Goal: Complete application form: Complete application form

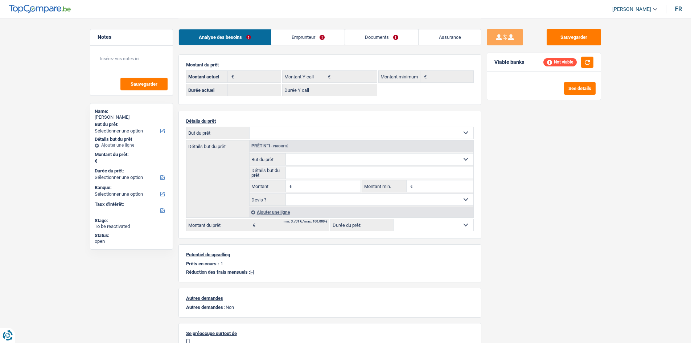
click at [296, 32] on link "Emprunteur" at bounding box center [307, 37] width 73 height 16
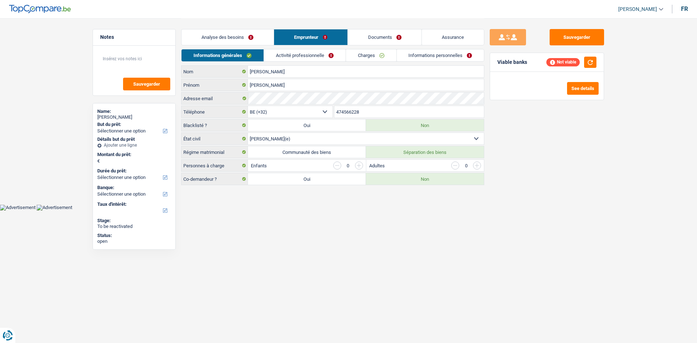
click at [376, 207] on body "Vous avez le contrôle de vos données Nous utilisons des cookies, tout comme nos…" at bounding box center [348, 105] width 697 height 210
click at [307, 53] on link "Activité professionnelle" at bounding box center [305, 55] width 82 height 12
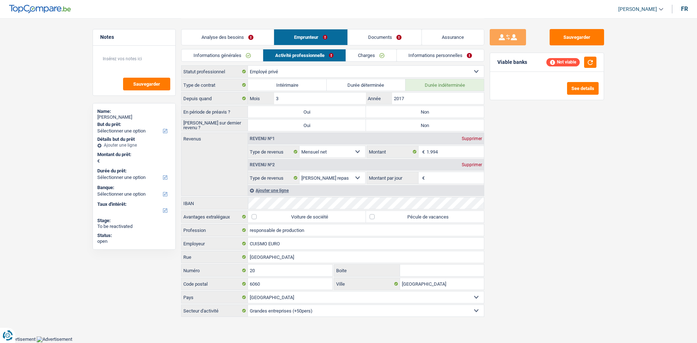
click at [375, 54] on link "Charges" at bounding box center [371, 55] width 50 height 12
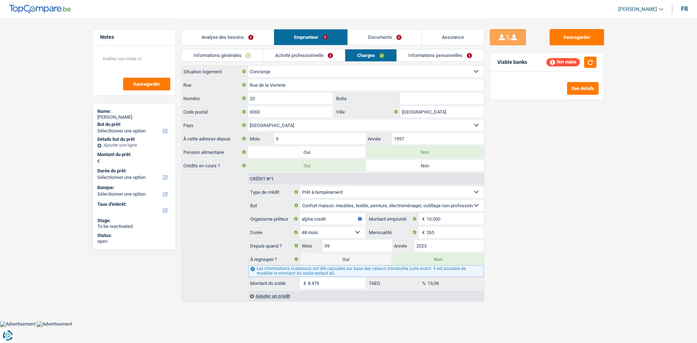
click at [523, 195] on div "Sauvegarder Viable banks Not viable See details" at bounding box center [546, 180] width 125 height 302
click at [283, 299] on div "Ajouter un crédit" at bounding box center [366, 295] width 236 height 11
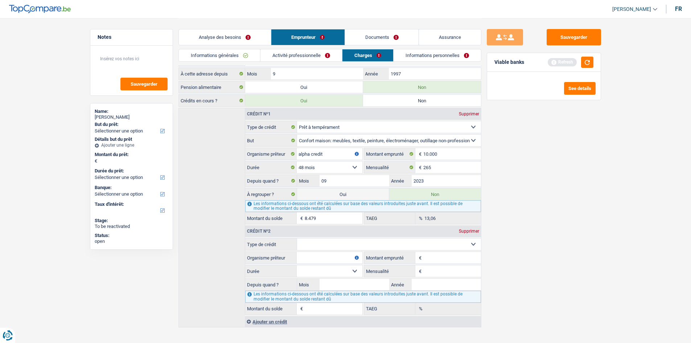
scroll to position [74, 0]
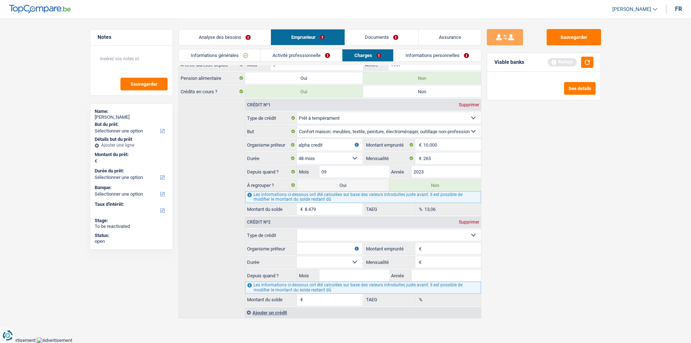
click at [429, 246] on input "Montant emprunté" at bounding box center [451, 249] width 57 height 12
click at [551, 191] on div "Sauvegarder Viable banks Refresh See details" at bounding box center [543, 180] width 125 height 302
click at [577, 189] on div "Sauvegarder Viable banks Refresh See details" at bounding box center [543, 180] width 125 height 302
click at [553, 198] on div "Sauvegarder Viable banks Refresh See details" at bounding box center [543, 180] width 125 height 302
click at [59, 140] on main "Notes Sauvegarder Name: philippe lambert But du prêt: Confort maison: meubles, …" at bounding box center [345, 131] width 691 height 411
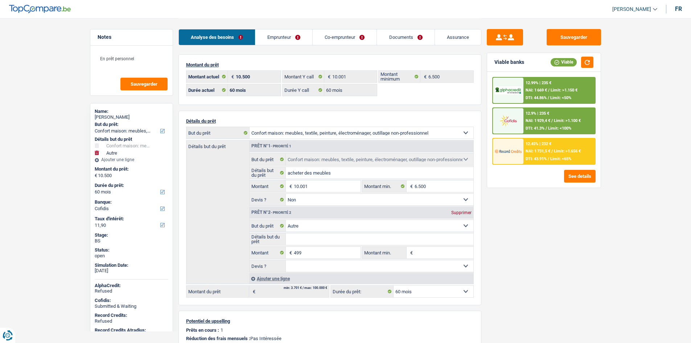
select select "household"
select select "other"
select select "60"
select select "cofidis"
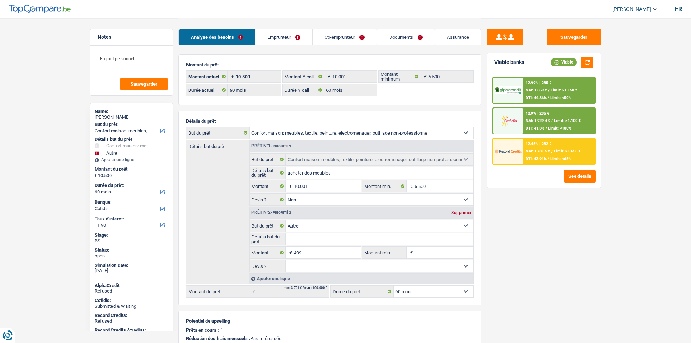
select select "60"
select select "household"
select select "false"
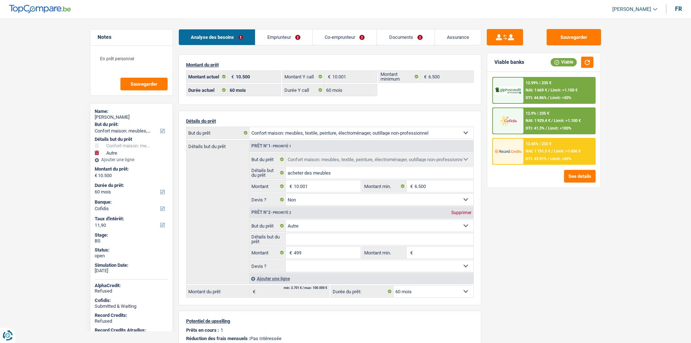
select select "other"
select select "60"
click at [415, 32] on link "Documents" at bounding box center [405, 37] width 57 height 16
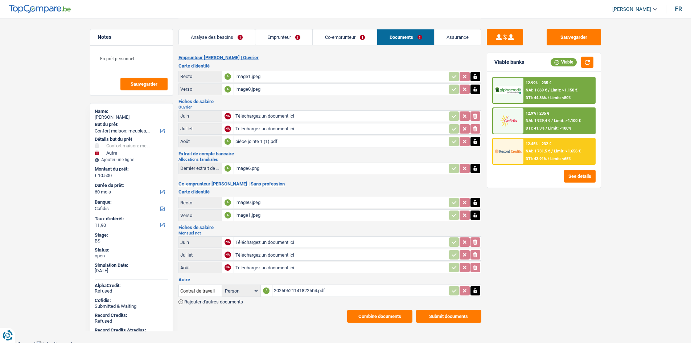
click at [288, 140] on div "pièce jointe 1 (1).pdf" at bounding box center [340, 141] width 211 height 11
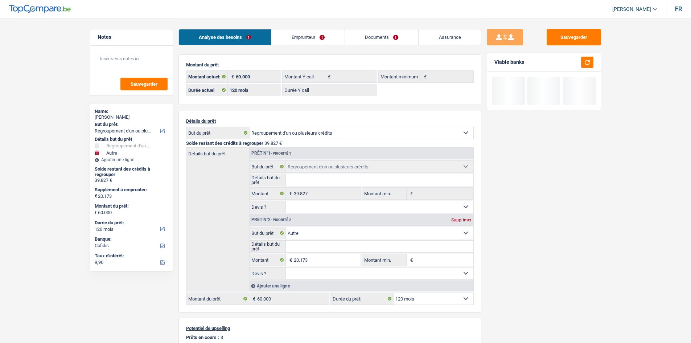
select select "refinancing"
select select "other"
select select "120"
select select "cofidis"
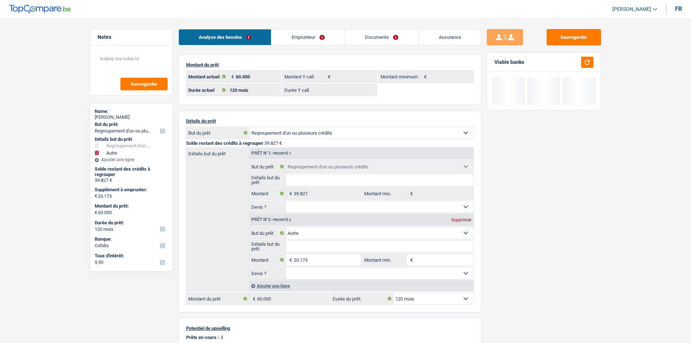
select select "120"
select select "refinancing"
select select "other"
select select "120"
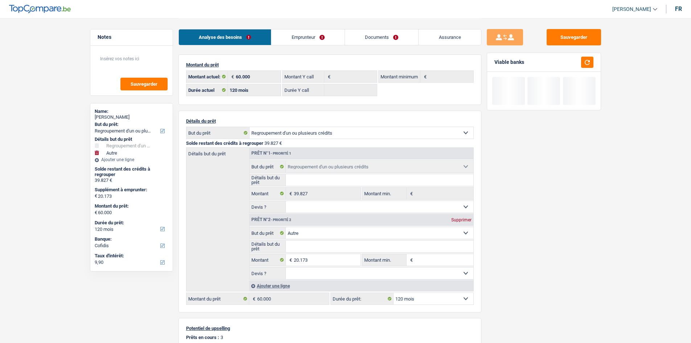
select select "32"
select select "divorced"
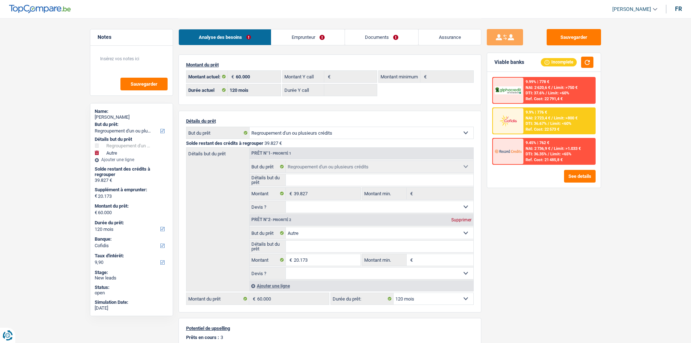
click at [318, 36] on link "Emprunteur" at bounding box center [307, 37] width 73 height 16
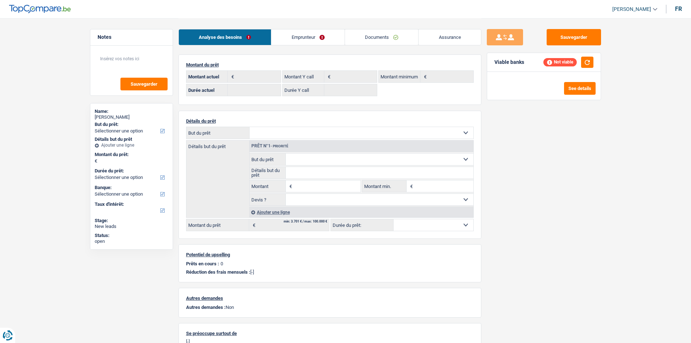
click at [101, 114] on div "Farissi Karima" at bounding box center [132, 117] width 74 height 6
click at [104, 115] on div "Farissi Karima" at bounding box center [132, 117] width 74 height 6
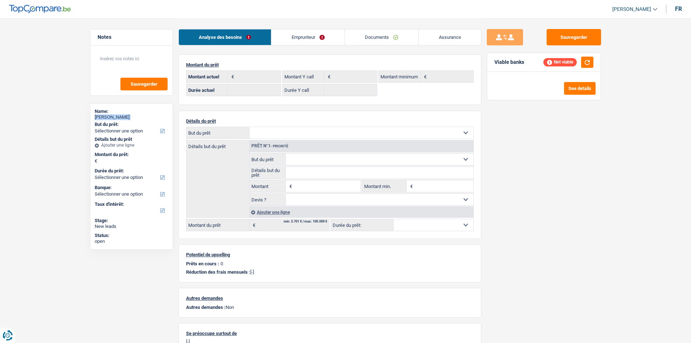
click at [285, 34] on link "Emprunteur" at bounding box center [307, 37] width 73 height 16
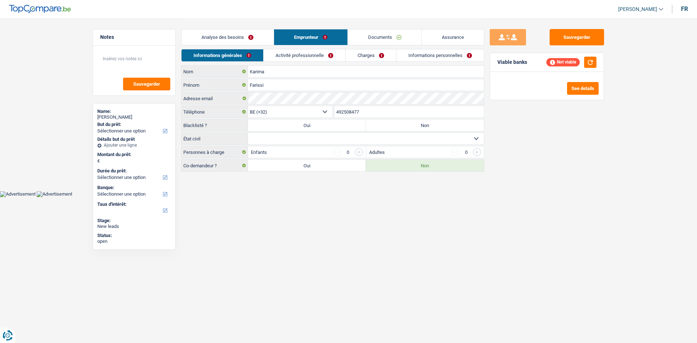
click at [360, 117] on input "492508477" at bounding box center [409, 112] width 150 height 12
click at [237, 30] on link "Analyse des besoins" at bounding box center [227, 37] width 92 height 16
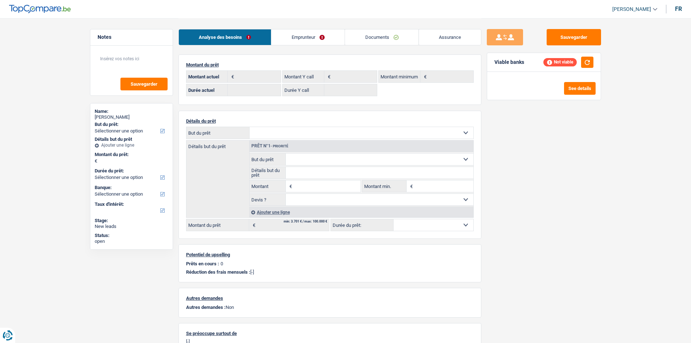
click at [324, 123] on p "Détails du prêt" at bounding box center [330, 120] width 288 height 5
click at [328, 130] on select "Confort maison: meubles, textile, peinture, électroménager, outillage non-profe…" at bounding box center [362, 133] width 224 height 12
select select "other"
click at [250, 127] on select "Confort maison: meubles, textile, peinture, électroménager, outillage non-profe…" at bounding box center [362, 133] width 224 height 12
select select "other"
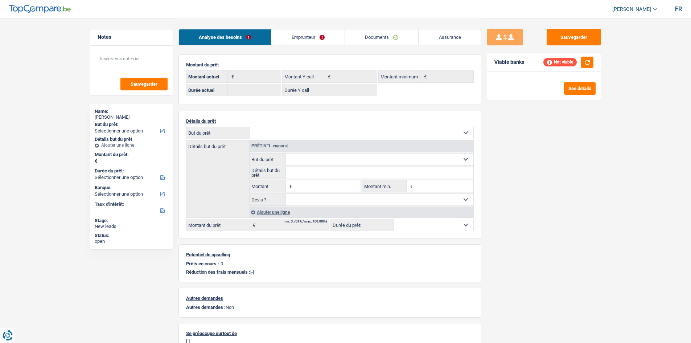
select select "other"
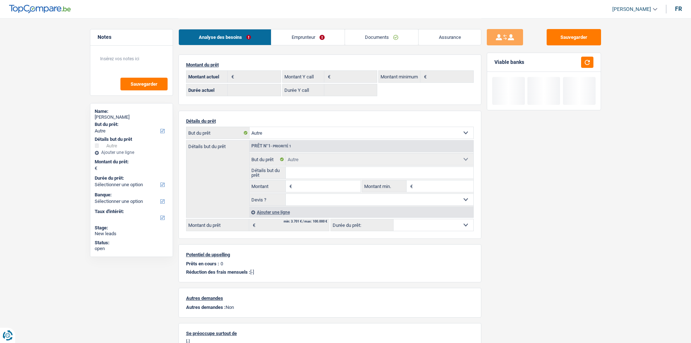
click at [322, 185] on input "Montant" at bounding box center [327, 186] width 66 height 12
click at [322, 184] on input "Montant" at bounding box center [327, 186] width 66 height 12
type input "5.001"
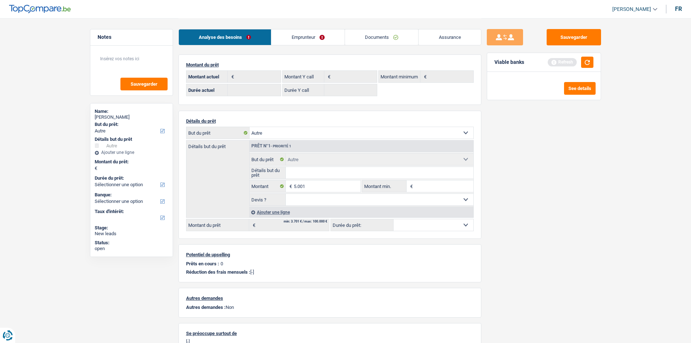
select select "36"
type input "5.001"
click at [329, 131] on select "Confort maison: meubles, textile, peinture, électroménager, outillage non-profe…" at bounding box center [362, 133] width 224 height 12
select select "36"
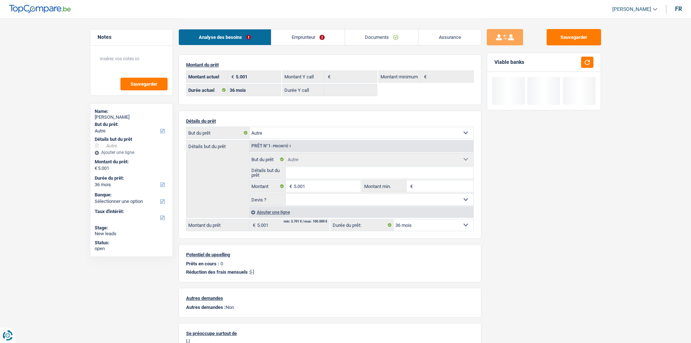
select select "household"
click at [250, 127] on select "Confort maison: meubles, textile, peinture, électroménager, outillage non-profe…" at bounding box center [362, 133] width 224 height 12
select select "household"
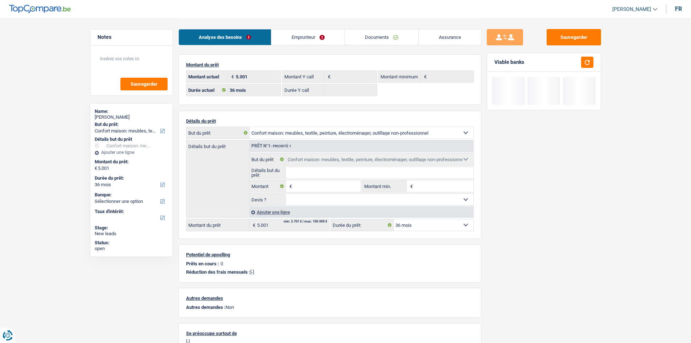
select select "other"
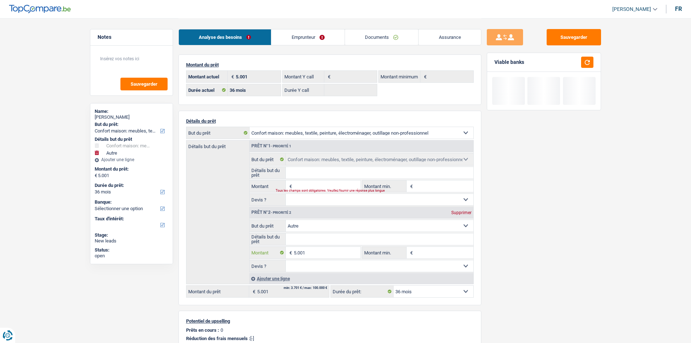
click at [341, 251] on input "5.001" at bounding box center [327, 253] width 66 height 12
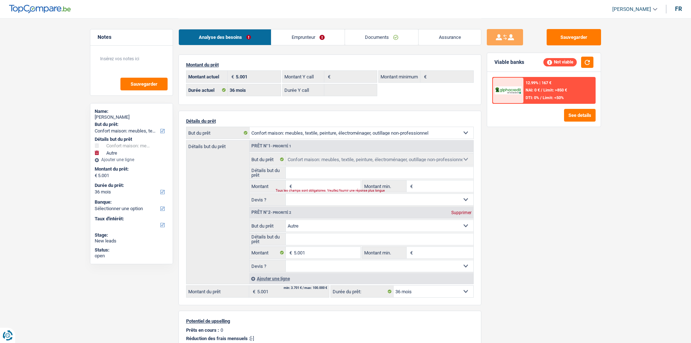
click at [317, 183] on input "Montant" at bounding box center [327, 186] width 66 height 12
paste input "5.001"
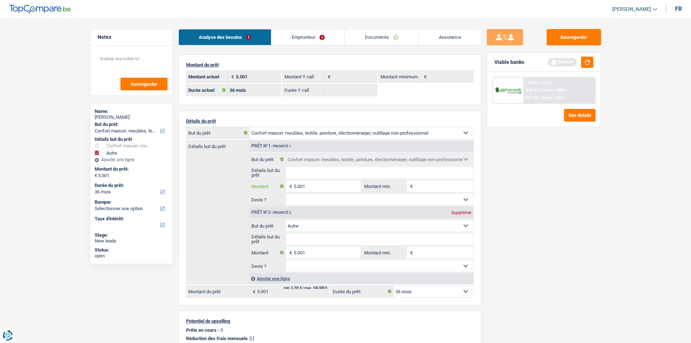
type input "5.001"
type input "10.002"
select select "60"
type input "10.002"
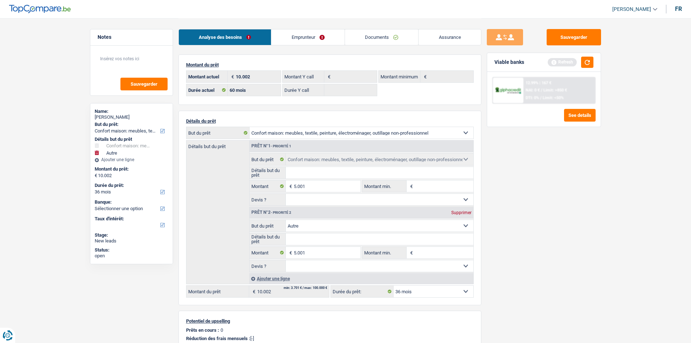
select select "60"
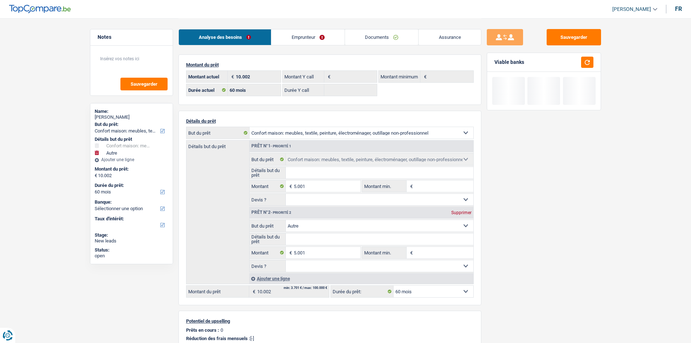
click at [460, 215] on div "Prêt n°2 - Priorité 2 Supprimer" at bounding box center [362, 213] width 224 height 12
click at [559, 206] on div "Sauvegarder Viable banks" at bounding box center [543, 180] width 125 height 302
click at [460, 216] on div "Prêt n°2 - Priorité 2 Supprimer" at bounding box center [362, 213] width 224 height 12
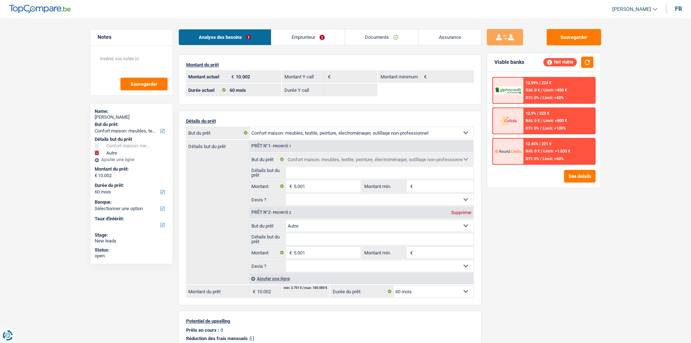
click at [466, 211] on div "Supprimer" at bounding box center [461, 212] width 24 height 4
type input "5.001"
select select "36"
type input "5.001"
select select "36"
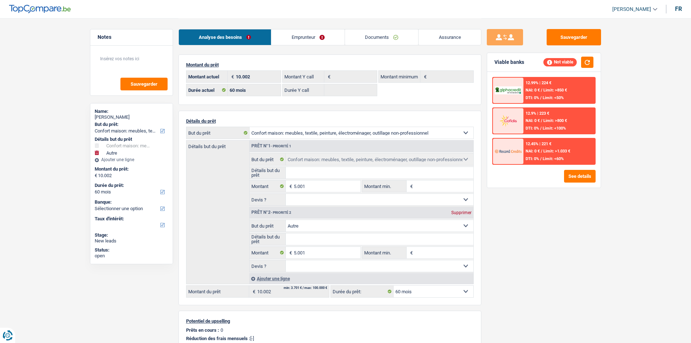
type input "5.001"
select select "36"
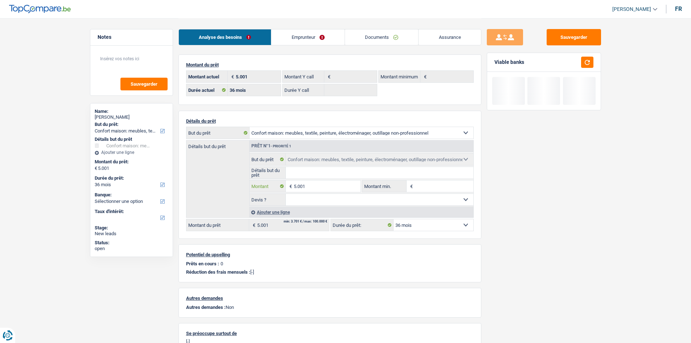
click at [321, 186] on input "5.001" at bounding box center [327, 186] width 66 height 12
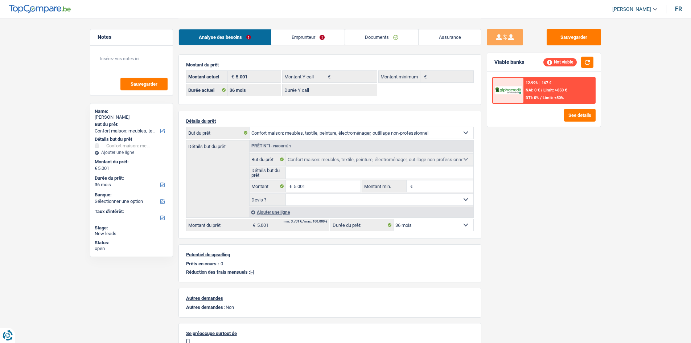
click at [431, 186] on input "Montant min." at bounding box center [444, 186] width 59 height 12
paste input "5.001"
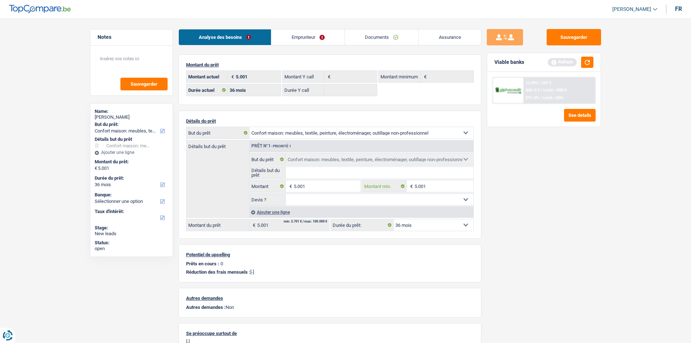
type input "5.001"
click at [393, 198] on select "Oui Non Non répondu Sélectionner une option" at bounding box center [380, 200] width 188 height 12
select select "false"
click at [286, 194] on select "Oui Non Non répondu Sélectionner une option" at bounding box center [380, 200] width 188 height 12
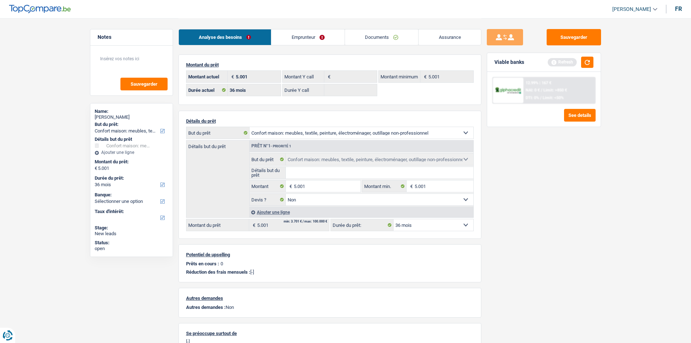
click at [372, 171] on input "Détails but du prêt" at bounding box center [380, 173] width 188 height 12
click at [353, 173] on input "Détails but du prêt" at bounding box center [380, 173] width 188 height 12
paste input "Ameublement + Sommier + Lit + Lave vaisselle + Lave linge + TV + Frigo"
type input "Ameublement + Sommier + Lit + Lave vaisselle + Lave linge + TV + Frigo"
click at [571, 180] on div "Sauvegarder Viable banks Refresh 12.99% | 167 € NAI: 0 € / Limit: >850 € DTI: 0…" at bounding box center [543, 180] width 125 height 302
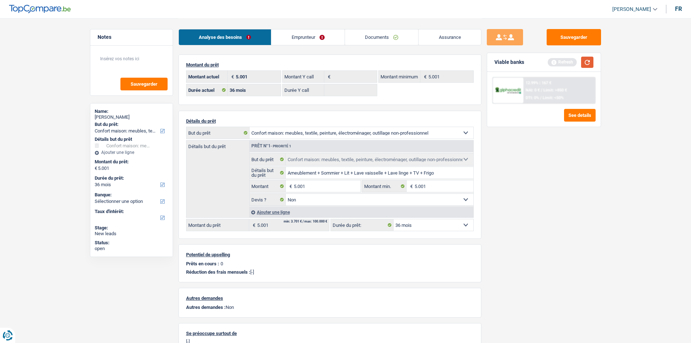
click at [590, 59] on button "button" at bounding box center [587, 62] width 12 height 11
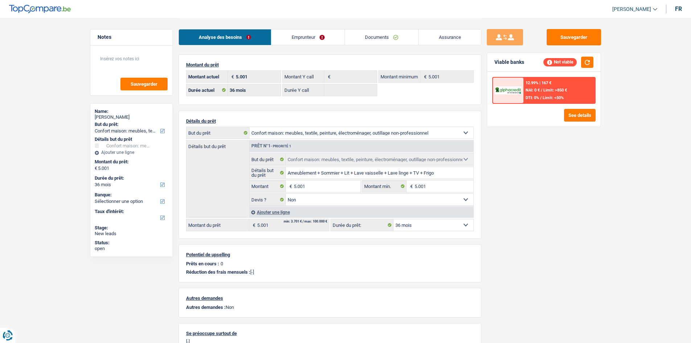
click at [545, 220] on div "Sauvegarder Viable banks Not viable 12.99% | 167 € NAI: 0 € / Limit: >850 € DTI…" at bounding box center [543, 180] width 125 height 302
click at [323, 40] on link "Emprunteur" at bounding box center [307, 37] width 73 height 16
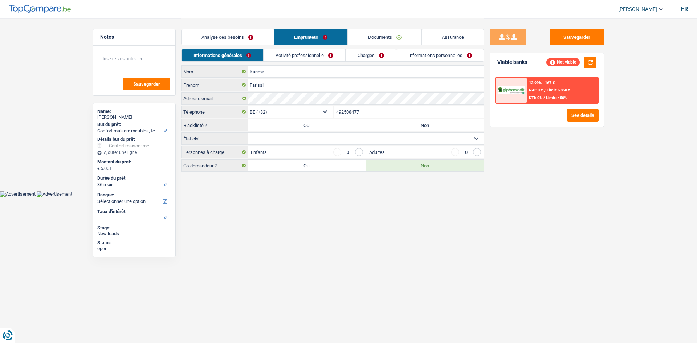
click at [369, 37] on link "Documents" at bounding box center [385, 37] width 74 height 16
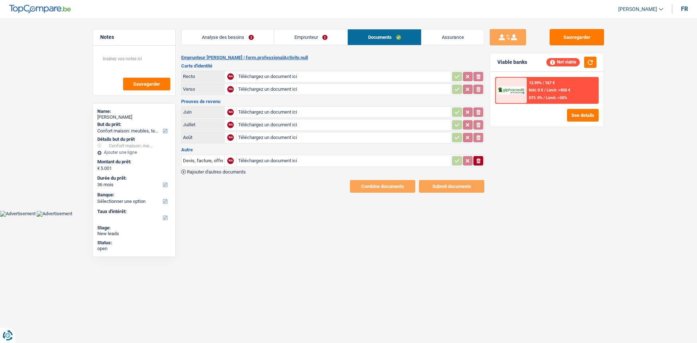
click at [305, 33] on link "Emprunteur" at bounding box center [310, 37] width 73 height 16
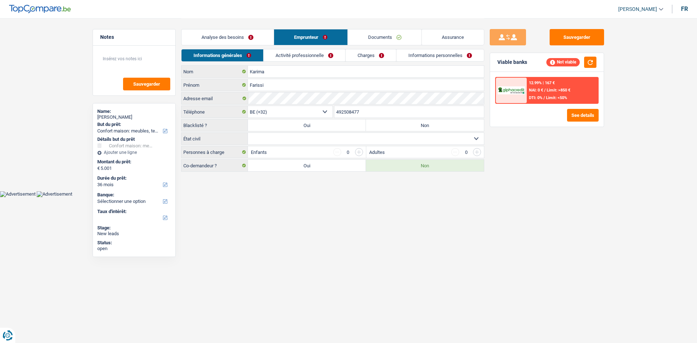
click at [390, 125] on label "Non" at bounding box center [425, 125] width 118 height 12
click at [390, 125] on input "Non" at bounding box center [425, 125] width 118 height 12
radio input "true"
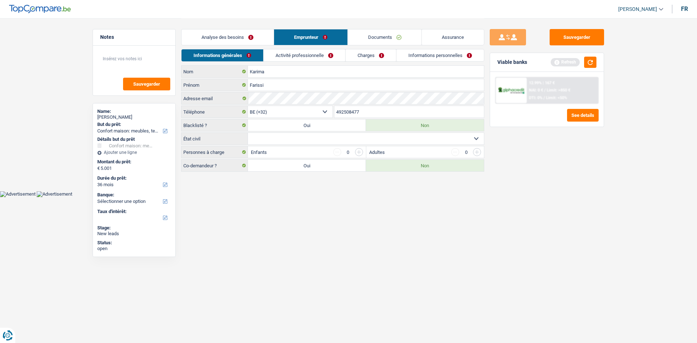
click at [531, 224] on div "Sauvegarder Viable banks Refresh 12.99% | 167 € NAI: 0 € / Limit: >850 € DTI: 0…" at bounding box center [546, 180] width 125 height 302
click at [337, 135] on select "Célibataire Marié(e) Cohabitant(e) légal(e) Divorcé(e) Veuf(ve) Séparé (de fait…" at bounding box center [366, 139] width 236 height 12
select select "single"
click at [248, 133] on select "Célibataire Marié(e) Cohabitant(e) légal(e) Divorcé(e) Veuf(ve) Séparé (de fait…" at bounding box center [366, 139] width 236 height 12
click at [359, 150] on input "button" at bounding box center [359, 152] width 8 height 8
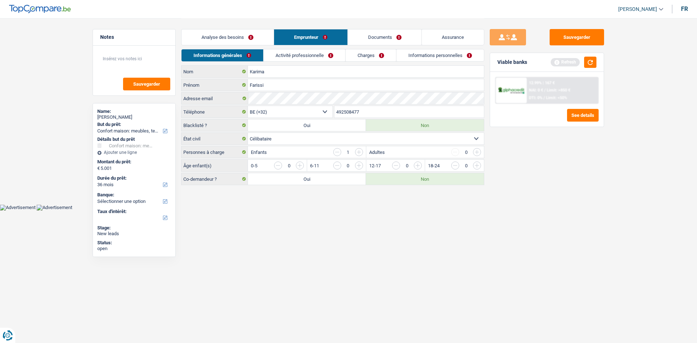
click at [359, 150] on input "button" at bounding box center [359, 152] width 8 height 8
click at [385, 210] on html "Vous avez le contrôle de vos données Nous utilisons des cookies, tout comme nos…" at bounding box center [348, 105] width 697 height 210
click at [290, 54] on link "Activité professionnelle" at bounding box center [304, 55] width 82 height 12
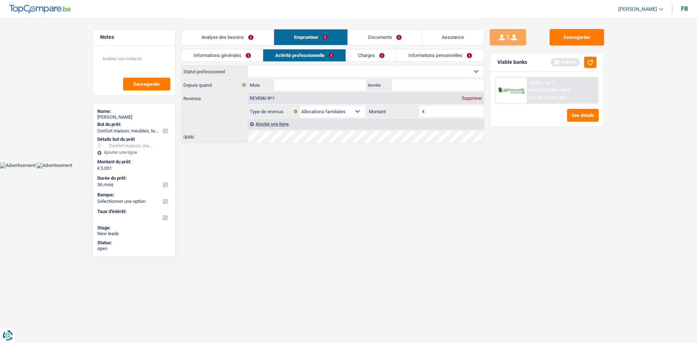
click at [321, 66] on select "Ouvrier Employé privé Employé public Invalide Indépendant Pensionné Chômeur Mut…" at bounding box center [366, 72] width 236 height 12
select select "worker"
click at [248, 66] on select "Ouvrier Employé privé Employé public Invalide Indépendant Pensionné Chômeur Mut…" at bounding box center [366, 72] width 236 height 12
select select "familyAllowances"
select select "netSalary"
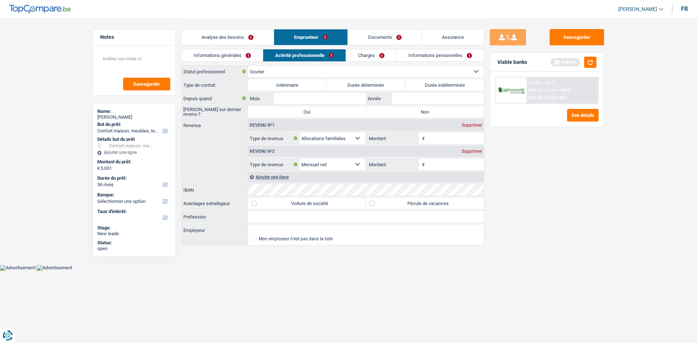
click at [307, 71] on select "Ouvrier Employé privé Employé public Invalide Indépendant Pensionné Chômeur Mut…" at bounding box center [366, 72] width 236 height 12
select select "mutuality"
click at [248, 66] on select "Ouvrier Employé privé Employé public Invalide Indépendant Pensionné Chômeur Mut…" at bounding box center [366, 72] width 236 height 12
select select "mutualityIndemnity"
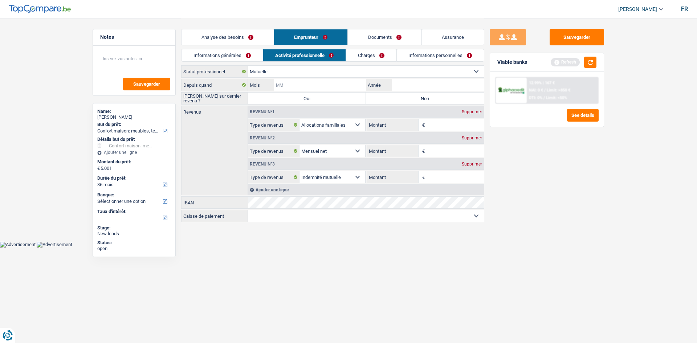
click at [353, 87] on input "Mois" at bounding box center [320, 85] width 92 height 12
type input "5"
click at [414, 88] on input "2005" at bounding box center [438, 85] width 92 height 12
type input "2025"
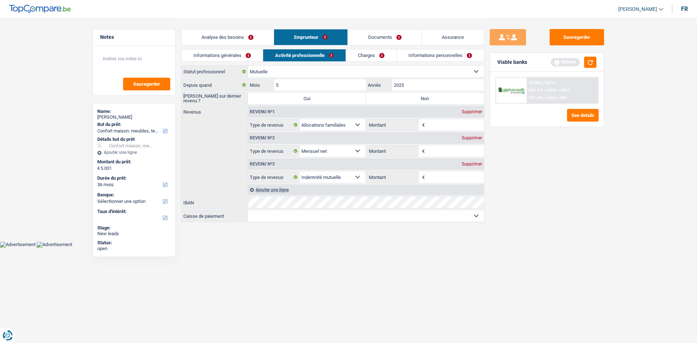
click at [412, 97] on label "Non" at bounding box center [425, 99] width 118 height 12
click at [412, 97] on input "Non" at bounding box center [425, 99] width 118 height 12
radio input "true"
click at [447, 177] on input "Montant" at bounding box center [455, 177] width 58 height 12
type input "1.400"
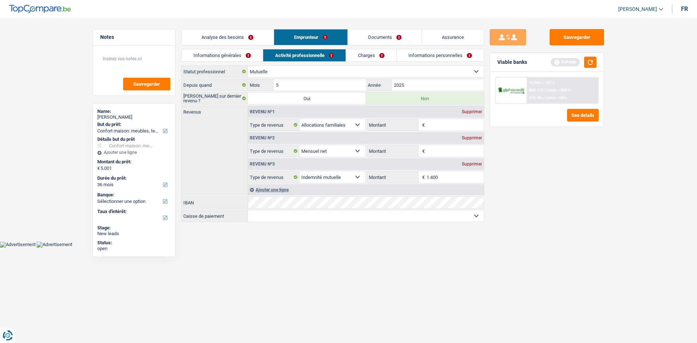
click at [435, 125] on input "Montant" at bounding box center [455, 125] width 58 height 12
type input "500"
click at [473, 141] on div "Revenu nº2 Supprimer" at bounding box center [366, 138] width 236 height 12
click at [477, 140] on div "Supprimer" at bounding box center [472, 138] width 24 height 4
select select "mutualityIndemnity"
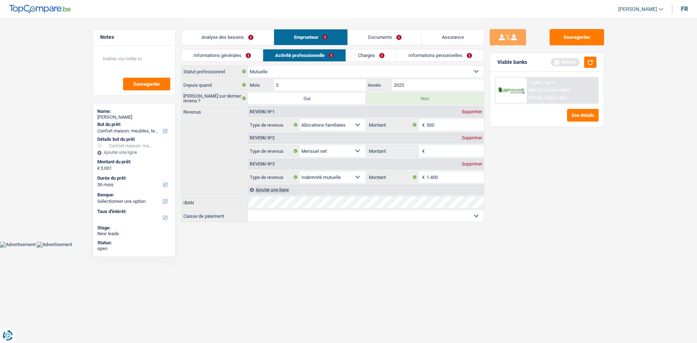
type input "1.400"
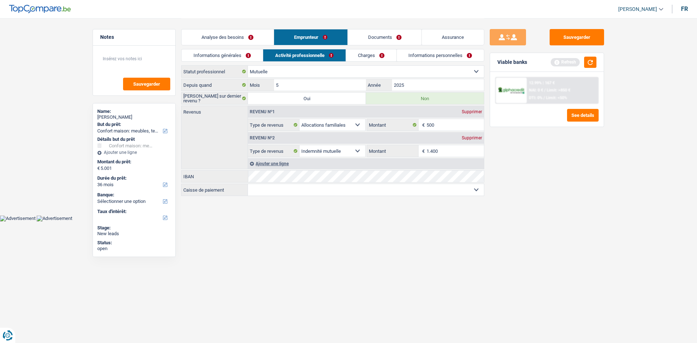
click at [373, 186] on select "Mutualité Chrétienne Mutualité Socialiste (Solidaris) SPF Sécurité Sociale Unio…" at bounding box center [366, 190] width 236 height 12
click at [370, 221] on html "Vous avez le contrôle de vos données Nous utilisons des cookies, tout comme nos…" at bounding box center [348, 110] width 697 height 221
click at [355, 189] on select "Mutualité Chrétienne Mutualité Socialiste (Solidaris) SPF Sécurité Sociale Unio…" at bounding box center [366, 190] width 236 height 12
click at [386, 215] on body "Vous avez le contrôle de vos données Nous utilisons des cookies, tout comme nos…" at bounding box center [348, 110] width 697 height 221
click at [603, 179] on div "Sauvegarder Viable banks Refresh 12.99% | 167 € NAI: 0 € / Limit: >850 € DTI: 0…" at bounding box center [546, 180] width 125 height 302
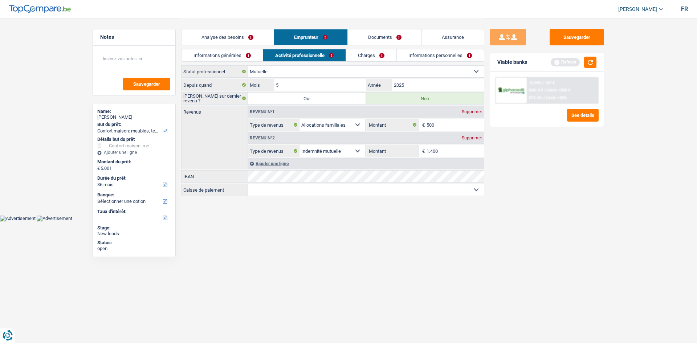
click at [459, 151] on input "1.400" at bounding box center [455, 151] width 58 height 12
click at [481, 190] on select "Mutualité Chrétienne Mutualité Socialiste (Solidaris) SPF Sécurité Sociale Unio…" at bounding box center [366, 190] width 236 height 12
select select "other"
click at [248, 196] on select "Mutualité Chrétienne Mutualité Socialiste (Solidaris) SPF Sécurité Sociale Unio…" at bounding box center [366, 190] width 236 height 12
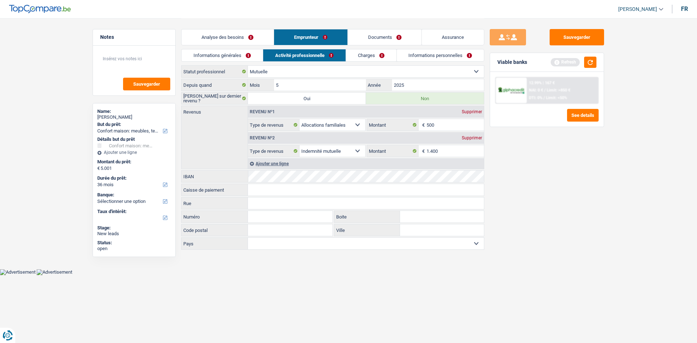
click at [412, 183] on div "Depuis quand 5 Mois / 2025 Année Saisie sur dernier revenu ? Oui Non Revenus Re…" at bounding box center [332, 164] width 303 height 171
click at [412, 188] on input "Caisse de paiement" at bounding box center [366, 190] width 236 height 12
type input "Caami"
drag, startPoint x: 593, startPoint y: 164, endPoint x: 576, endPoint y: 128, distance: 40.7
click at [589, 152] on div "Sauvegarder Viable banks Refresh 12.99% | 167 € NAI: 0 € / Limit: >850 € DTI: 0…" at bounding box center [546, 180] width 125 height 302
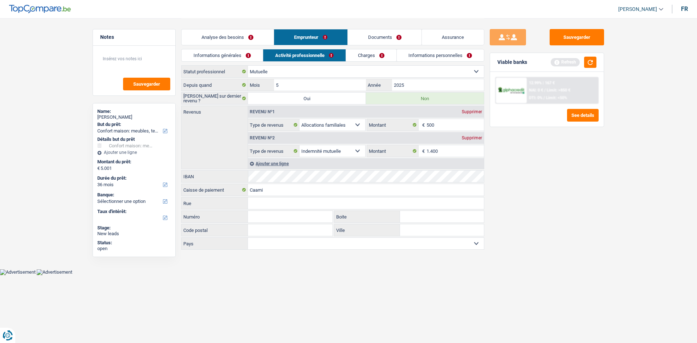
click at [367, 56] on link "Charges" at bounding box center [371, 55] width 50 height 12
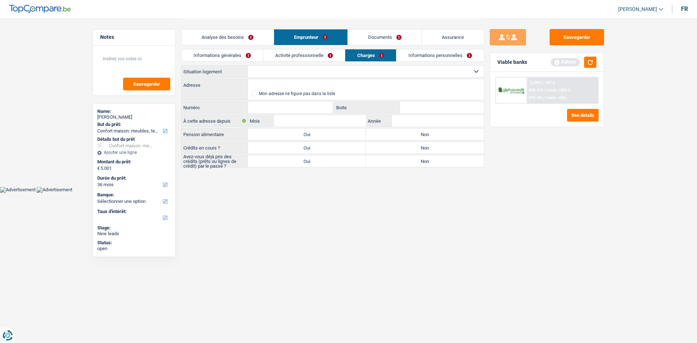
click at [320, 68] on select "Locataire Propriétaire avec prêt hypothécaire Propriétaire sans prêt hypothécai…" at bounding box center [366, 72] width 236 height 12
select select "liveWithParents"
click at [248, 66] on select "Locataire Propriétaire avec prêt hypothécaire Propriétaire sans prêt hypothécai…" at bounding box center [366, 72] width 236 height 12
click at [316, 86] on input "Adresse" at bounding box center [366, 85] width 236 height 12
click at [582, 66] on div "Refresh" at bounding box center [573, 62] width 46 height 11
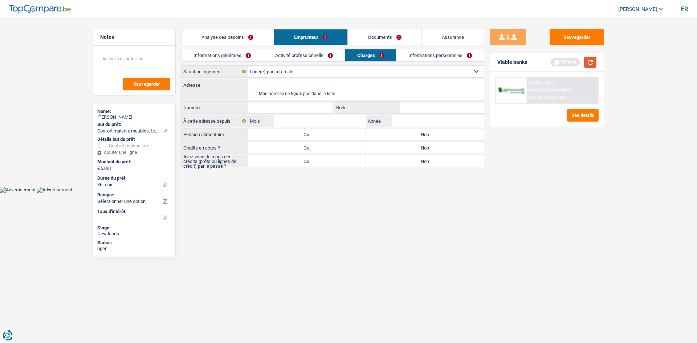
click at [588, 64] on button "button" at bounding box center [590, 62] width 12 height 11
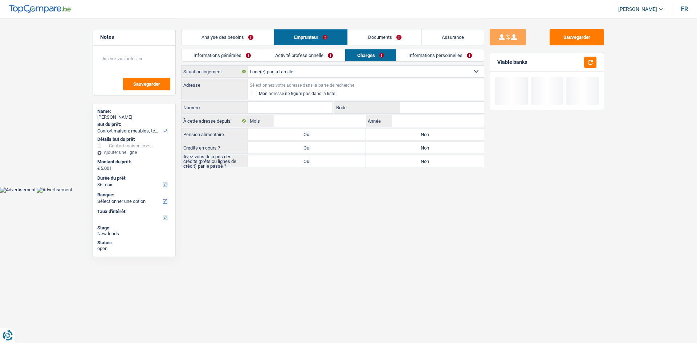
click at [328, 81] on input "Adresse" at bounding box center [366, 85] width 236 height 12
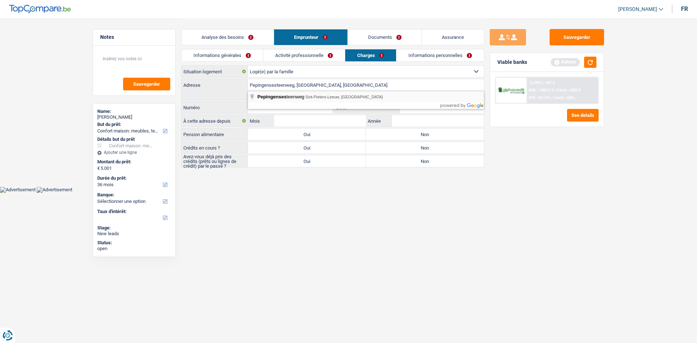
type input "Pepingensesteenweg, 1600, Sint-Pieters-Leeuw, BE"
click at [301, 103] on input "Numéro" at bounding box center [290, 108] width 85 height 12
click at [301, 103] on input "142" at bounding box center [290, 108] width 85 height 12
type input "142"
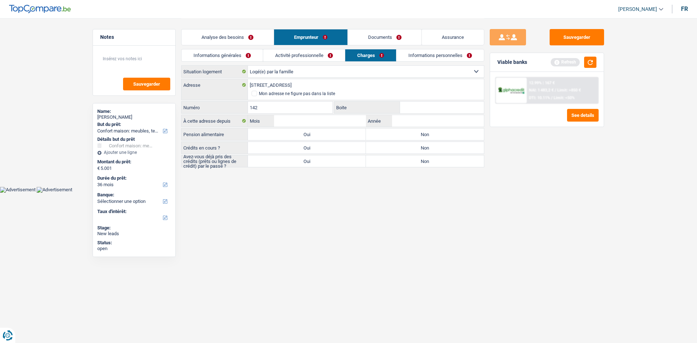
click at [409, 106] on input "Boite" at bounding box center [442, 108] width 84 height 12
paste input "142"
type input "142"
click at [396, 131] on label "Non" at bounding box center [425, 134] width 118 height 12
click at [396, 131] on input "Non" at bounding box center [425, 134] width 118 height 12
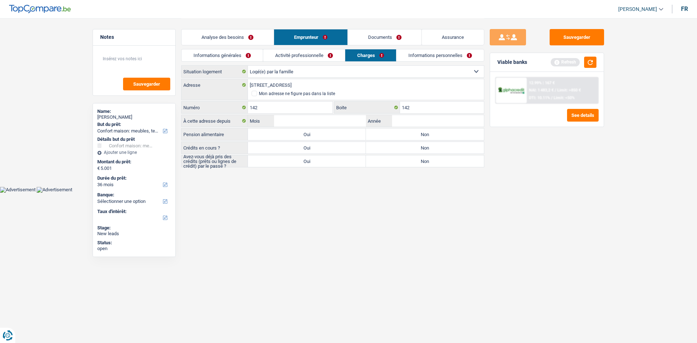
radio input "true"
click at [402, 146] on label "Non" at bounding box center [425, 148] width 118 height 12
click at [402, 146] on input "Non" at bounding box center [425, 148] width 118 height 12
radio input "true"
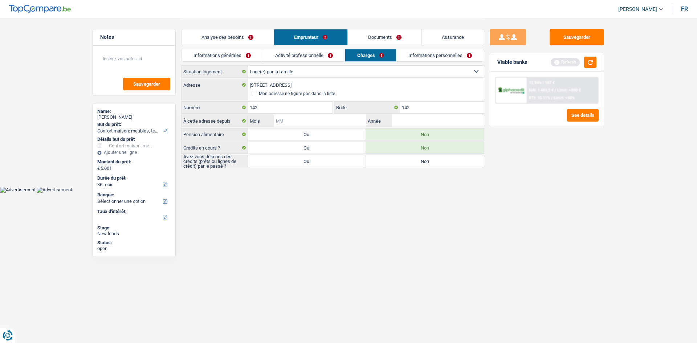
click at [357, 122] on input "Mois" at bounding box center [320, 121] width 92 height 12
type input "12"
type input "2015"
click at [425, 186] on main "Notes Sauvegarder Name: Farissi Karima But du prêt: Confort maison: meubles, te…" at bounding box center [348, 93] width 697 height 186
click at [590, 61] on button "button" at bounding box center [590, 62] width 12 height 11
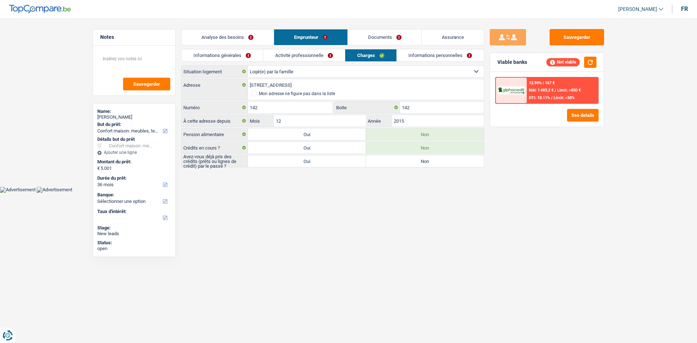
click at [403, 165] on label "Non" at bounding box center [425, 161] width 118 height 12
click at [403, 165] on input "Non" at bounding box center [425, 161] width 118 height 12
radio input "true"
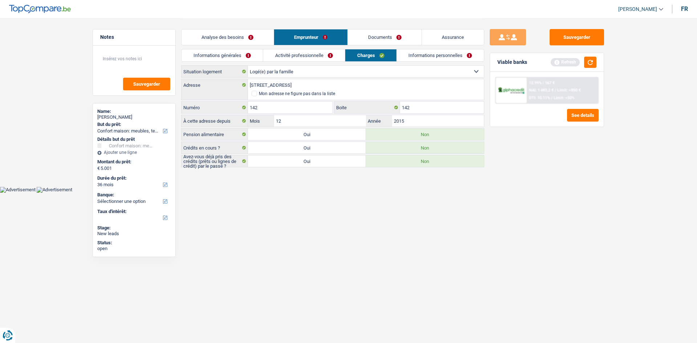
click at [422, 58] on link "Informations personnelles" at bounding box center [439, 55] width 87 height 12
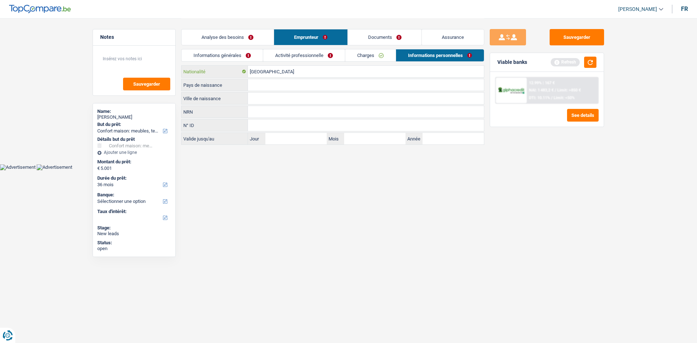
click at [306, 69] on input "[GEOGRAPHIC_DATA]" at bounding box center [366, 72] width 236 height 12
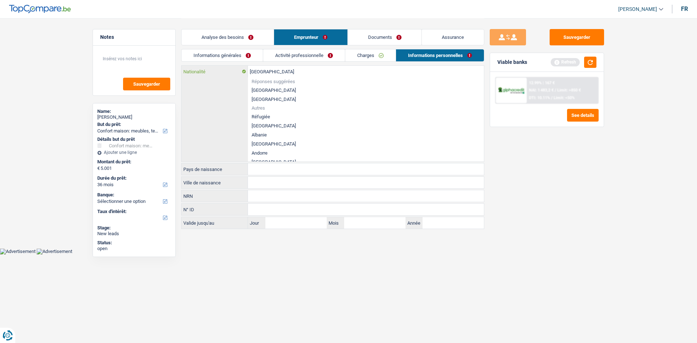
click at [306, 69] on input "[GEOGRAPHIC_DATA]" at bounding box center [366, 72] width 236 height 12
click at [552, 162] on div "Sauvegarder Viable banks Refresh 12.99% | 167 € NAI: 1 483,2 € / Limit: >850 € …" at bounding box center [546, 180] width 125 height 302
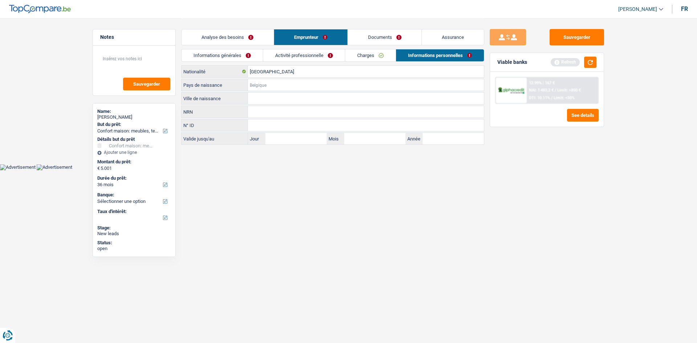
click at [323, 86] on input "Pays de naissance" at bounding box center [366, 85] width 236 height 12
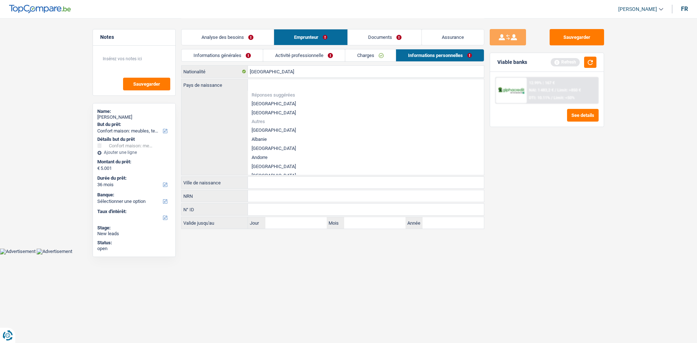
click at [268, 103] on li "[GEOGRAPHIC_DATA]" at bounding box center [366, 103] width 236 height 9
type input "[GEOGRAPHIC_DATA]"
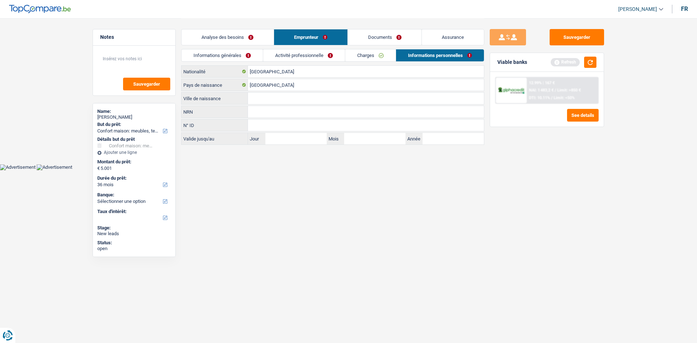
click at [301, 98] on input "Ville de naissance" at bounding box center [366, 99] width 236 height 12
click at [286, 74] on input "[GEOGRAPHIC_DATA]" at bounding box center [366, 72] width 236 height 12
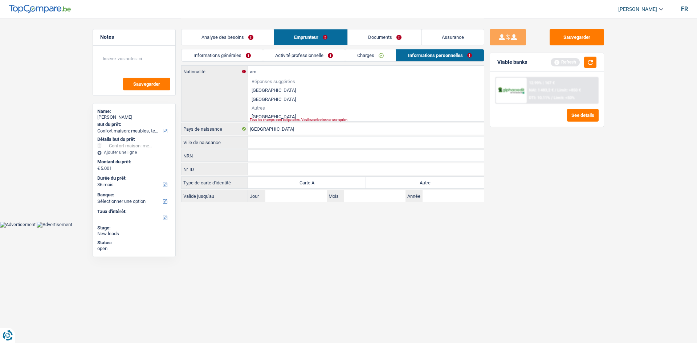
click at [260, 114] on li "Maroc" at bounding box center [366, 116] width 236 height 9
type input "Maroc"
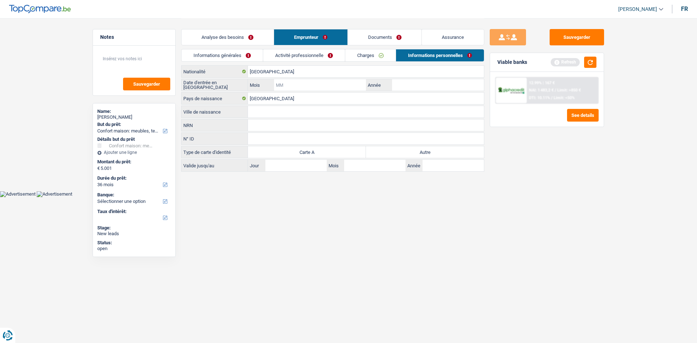
click at [322, 82] on input "Mois" at bounding box center [320, 85] width 92 height 12
type input "8"
type input "1978"
click at [552, 184] on div "Sauvegarder Viable banks Refresh 12.99% | 167 € NAI: 1 483,2 € / Limit: >850 € …" at bounding box center [546, 180] width 125 height 302
click at [460, 151] on label "Autre" at bounding box center [425, 152] width 118 height 12
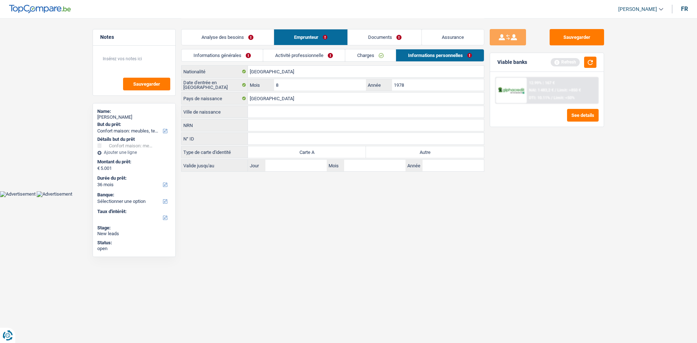
click at [460, 151] on input "Autre" at bounding box center [425, 152] width 118 height 12
radio input "true"
click at [534, 150] on div "Sauvegarder Viable banks Refresh 12.99% | 167 € NAI: 1 483,2 € / Limit: >850 € …" at bounding box center [546, 180] width 125 height 302
click at [590, 58] on button "button" at bounding box center [590, 62] width 12 height 11
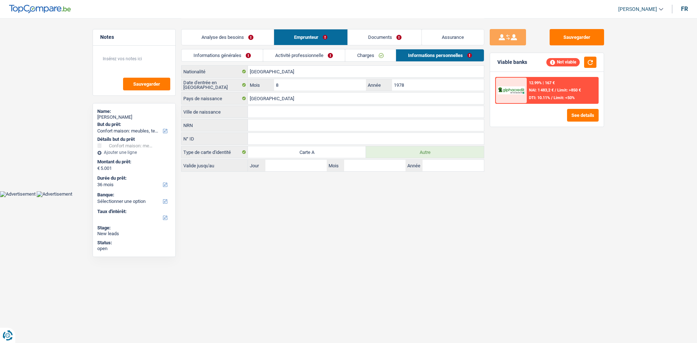
click at [235, 34] on link "Analyse des besoins" at bounding box center [227, 37] width 92 height 16
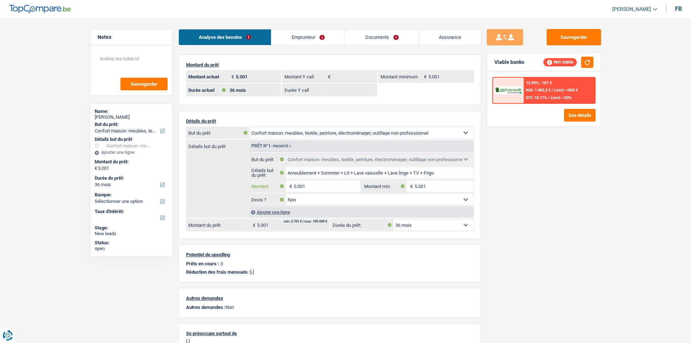
click at [315, 186] on input "5.001" at bounding box center [327, 186] width 66 height 12
click at [380, 39] on link "Documents" at bounding box center [382, 37] width 74 height 16
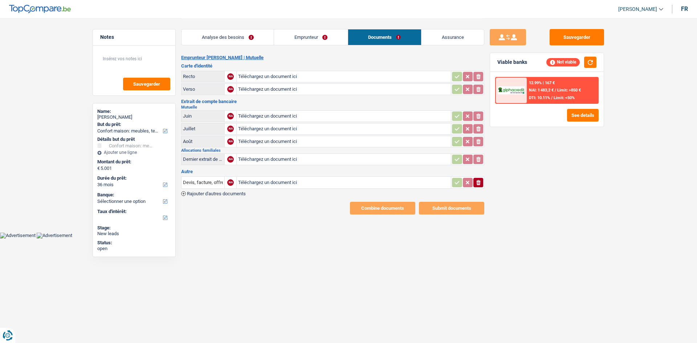
click at [326, 35] on link "Emprunteur" at bounding box center [310, 37] width 73 height 16
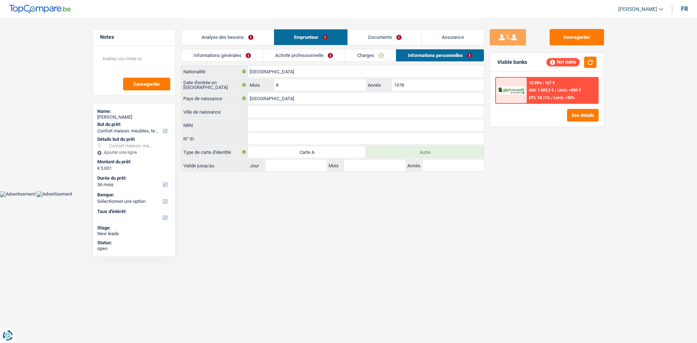
click at [375, 56] on link "Charges" at bounding box center [370, 55] width 50 height 12
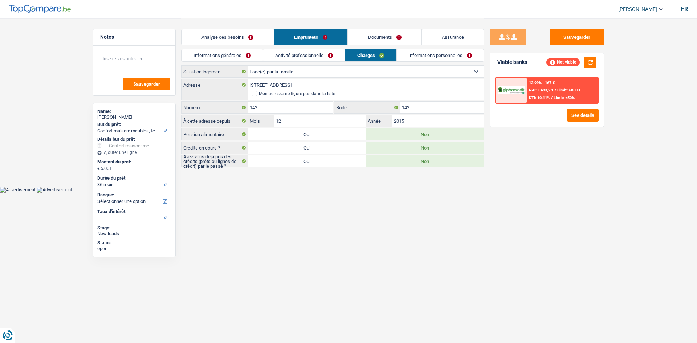
click at [418, 50] on link "Informations personnelles" at bounding box center [439, 55] width 87 height 12
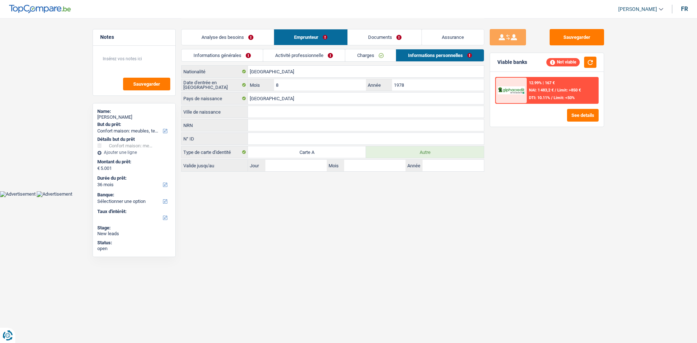
click at [316, 114] on input "Ville de naissance" at bounding box center [366, 112] width 236 height 12
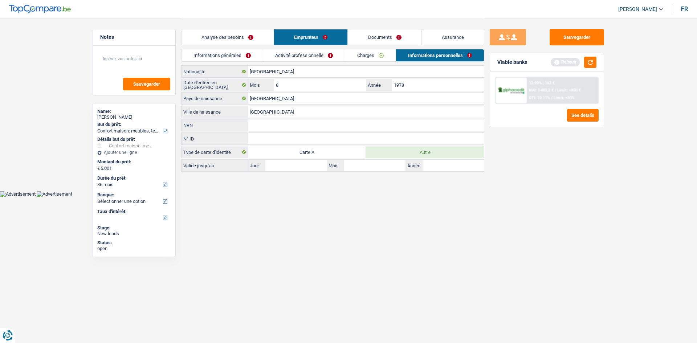
type input "Bruxelles"
click at [254, 37] on link "Analyse des besoins" at bounding box center [227, 37] width 92 height 16
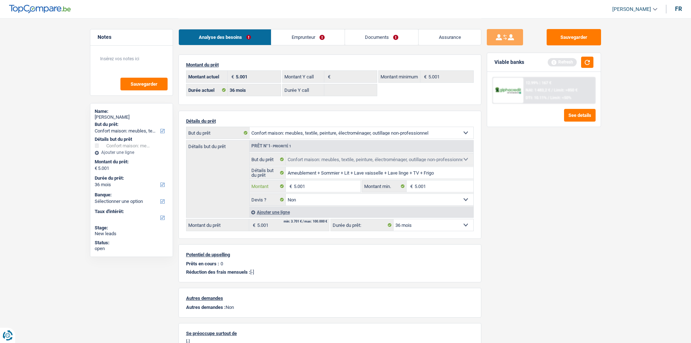
click at [348, 184] on input "5.001" at bounding box center [327, 186] width 66 height 12
type input "6.501"
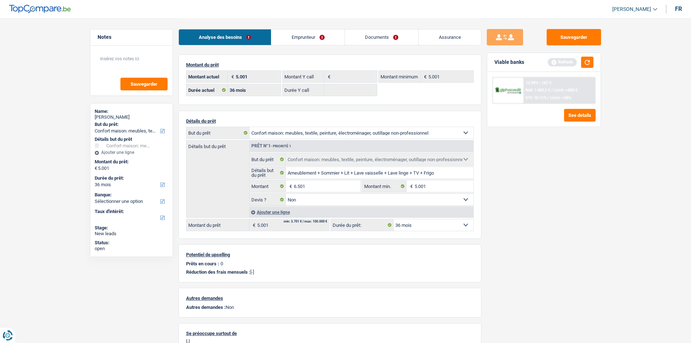
select select "42"
type input "6.501"
click at [539, 170] on div "Sauvegarder Viable banks Refresh 12.99% | 167 € NAI: 1 483,2 € / Limit: >850 € …" at bounding box center [543, 180] width 125 height 302
select select "42"
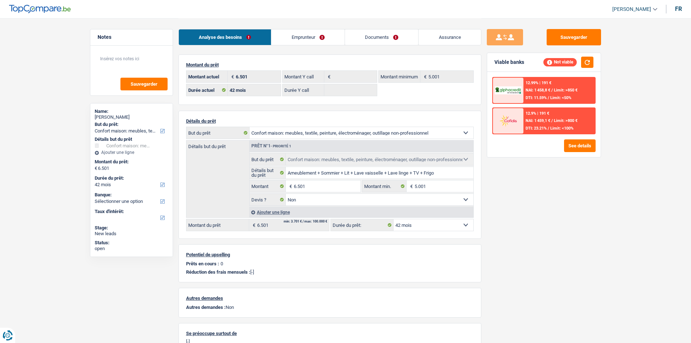
click at [354, 35] on link "Documents" at bounding box center [382, 37] width 74 height 16
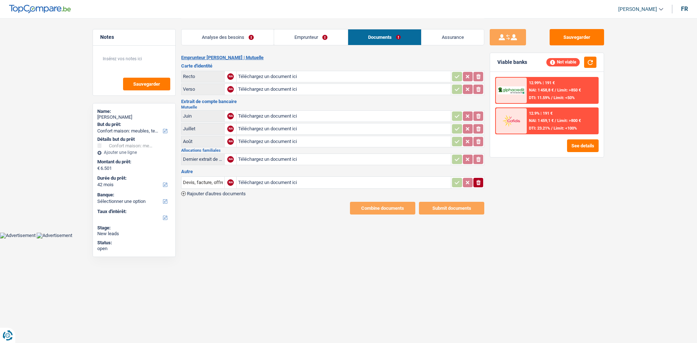
click at [328, 36] on link "Emprunteur" at bounding box center [310, 37] width 73 height 16
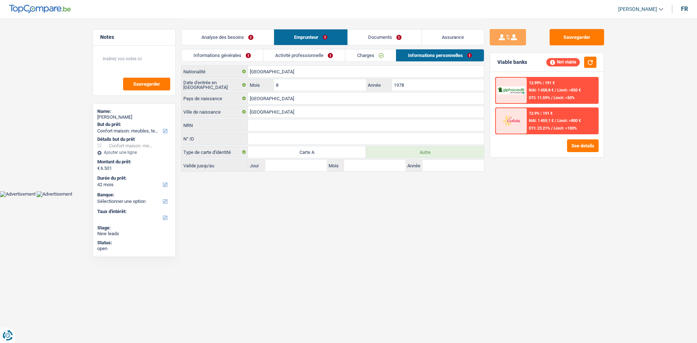
click at [373, 54] on link "Charges" at bounding box center [370, 55] width 50 height 12
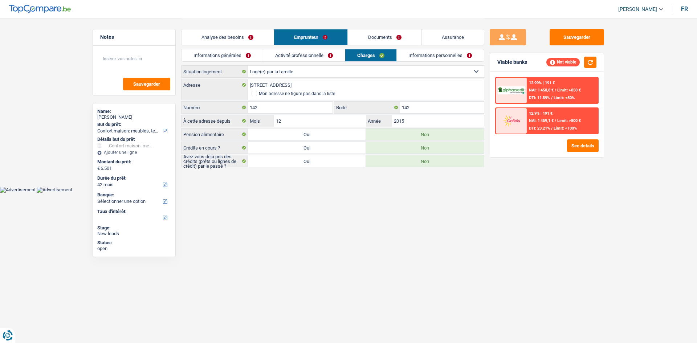
click at [341, 160] on label "Oui" at bounding box center [307, 161] width 118 height 12
click at [341, 160] on input "Oui" at bounding box center [307, 161] width 118 height 12
radio input "true"
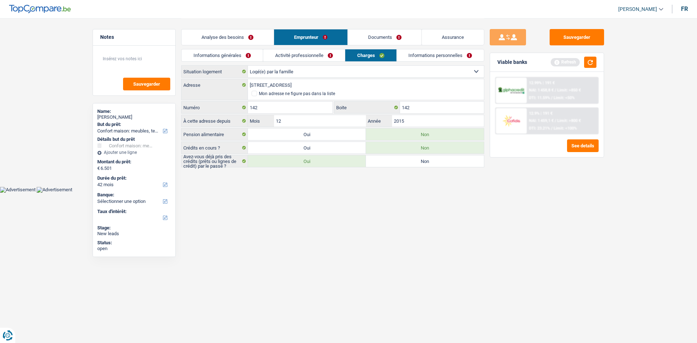
click at [591, 56] on div "Viable banks Refresh" at bounding box center [547, 62] width 114 height 19
click at [592, 57] on button "button" at bounding box center [590, 62] width 12 height 11
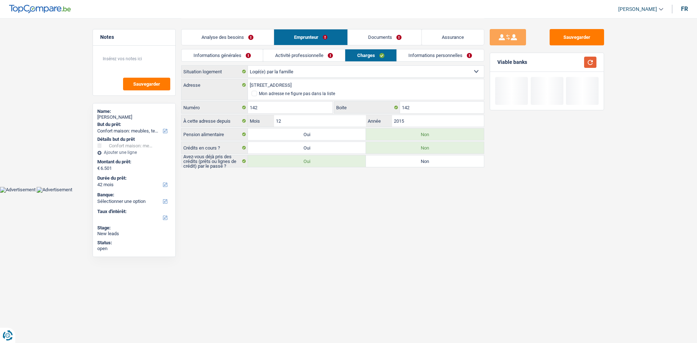
click at [592, 58] on button "button" at bounding box center [590, 62] width 12 height 11
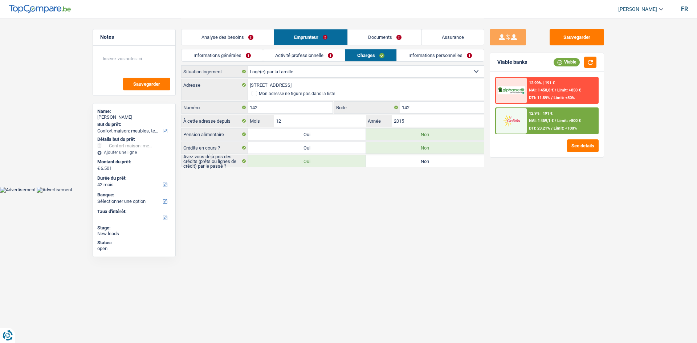
click at [219, 51] on link "Informations générales" at bounding box center [221, 55] width 81 height 12
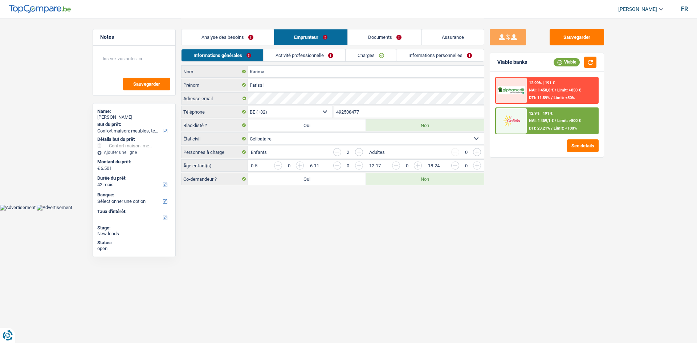
click at [229, 34] on link "Analyse des besoins" at bounding box center [227, 37] width 92 height 16
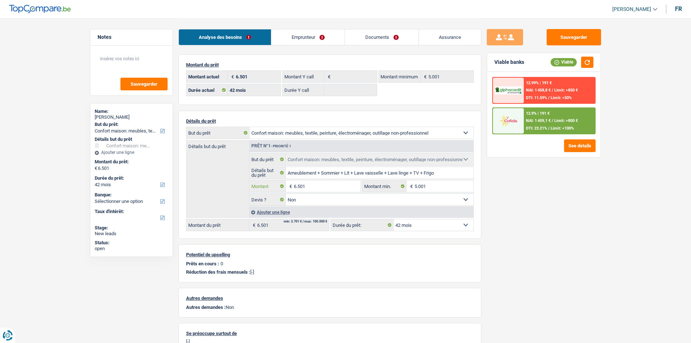
click at [318, 183] on input "6.501" at bounding box center [327, 186] width 66 height 12
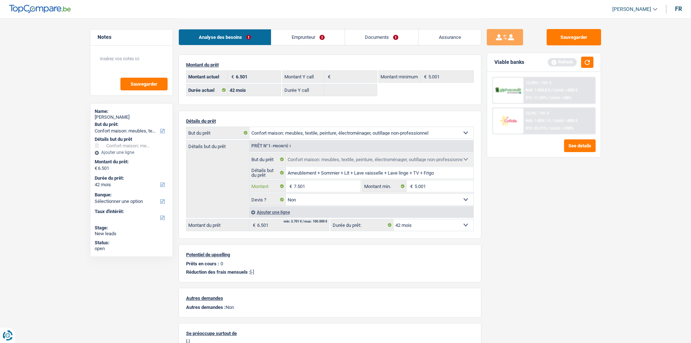
type input "7.501"
select select "48"
type input "7.501"
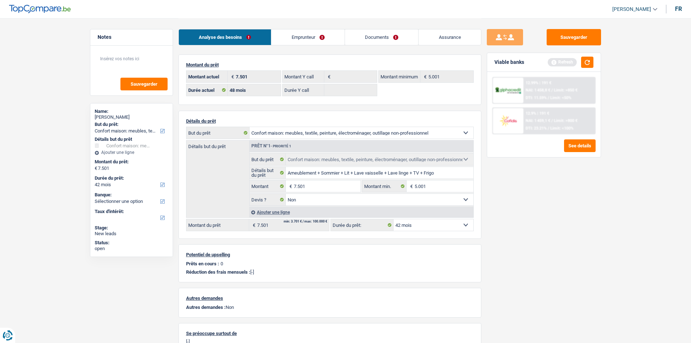
select select "48"
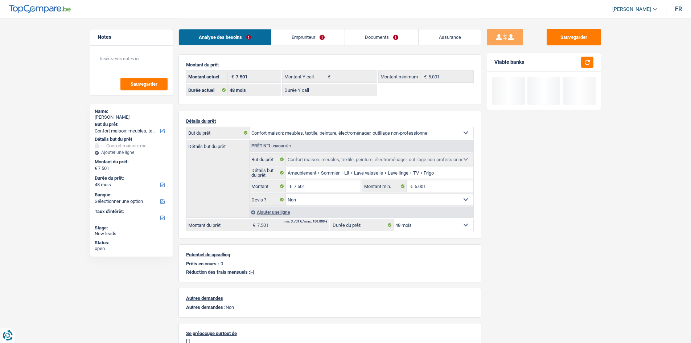
drag, startPoint x: 650, startPoint y: 216, endPoint x: 629, endPoint y: 143, distance: 76.8
click at [644, 185] on main "Notes Sauvegarder Name: Farissi Karima But du prêt: Confort maison: meubles, te…" at bounding box center [345, 205] width 691 height 410
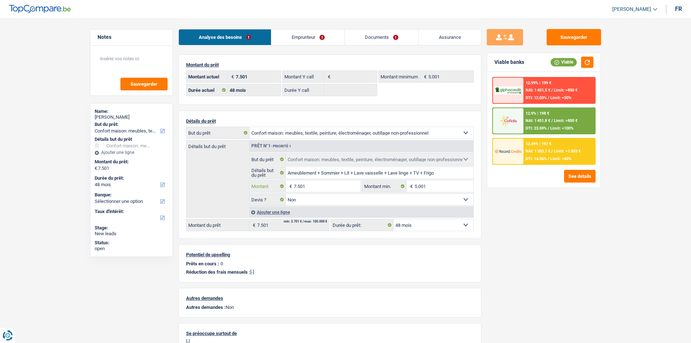
click at [311, 181] on input "7.501" at bounding box center [327, 186] width 66 height 12
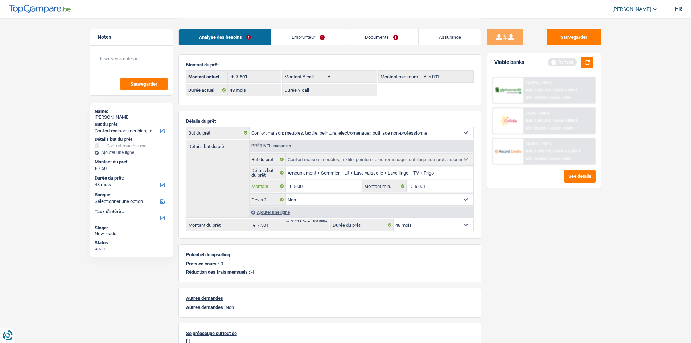
type input "5.001"
select select "36"
type input "5.001"
select select "36"
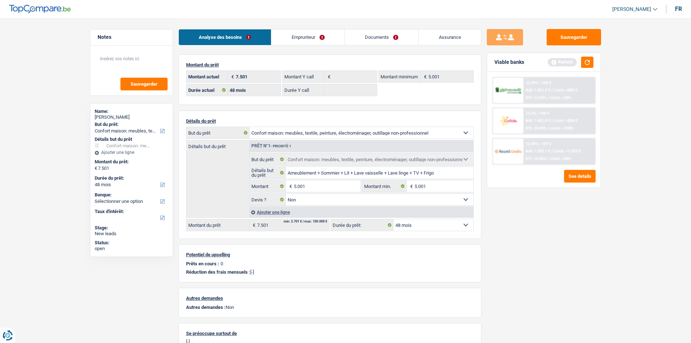
type input "5.001"
select select "36"
click at [567, 226] on div "Sauvegarder Viable banks Refresh 12.99% | 199 € NAI: 1 451,5 € / Limit: >850 € …" at bounding box center [543, 180] width 125 height 302
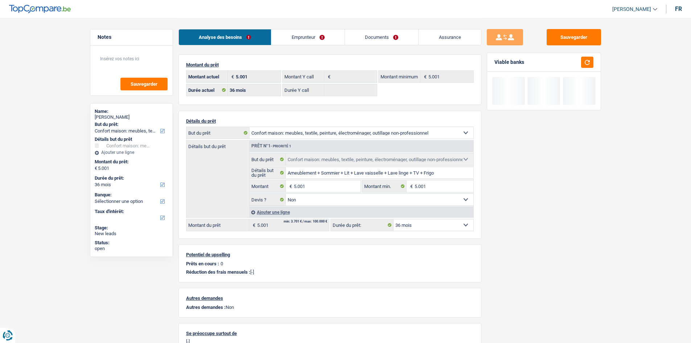
click at [317, 41] on link "Emprunteur" at bounding box center [307, 37] width 73 height 16
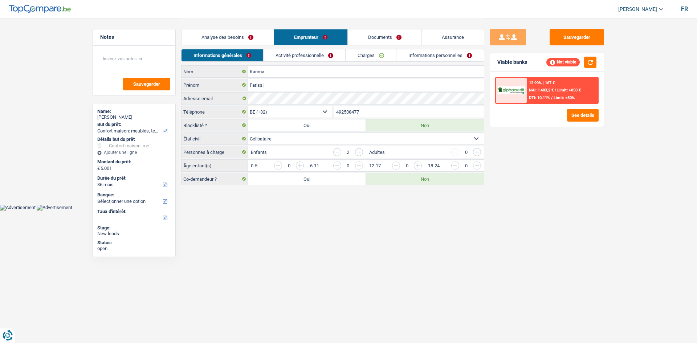
click at [591, 161] on div "Sauvegarder Viable banks Not viable 12.99% | 167 € NAI: 1 483,2 € / Limit: >850…" at bounding box center [546, 180] width 125 height 302
click at [361, 56] on link "Charges" at bounding box center [370, 55] width 50 height 12
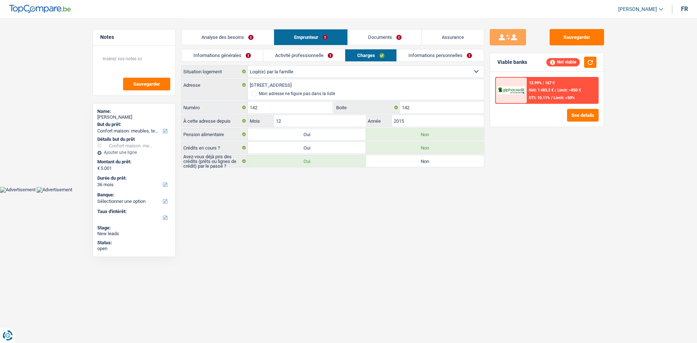
drag, startPoint x: 405, startPoint y: 161, endPoint x: 432, endPoint y: 123, distance: 46.9
click at [405, 161] on label "Non" at bounding box center [425, 161] width 118 height 12
click at [405, 161] on input "Non" at bounding box center [425, 161] width 118 height 12
radio input "true"
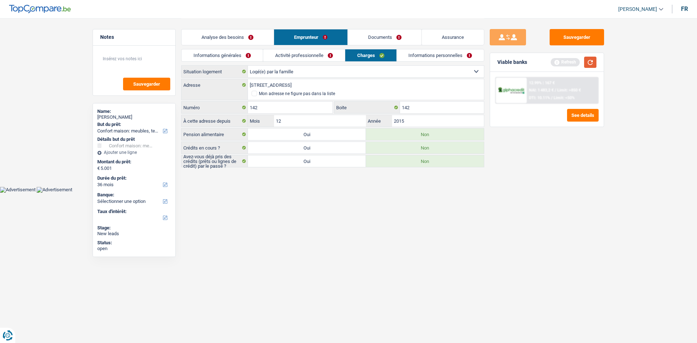
click at [589, 62] on button "button" at bounding box center [590, 62] width 12 height 11
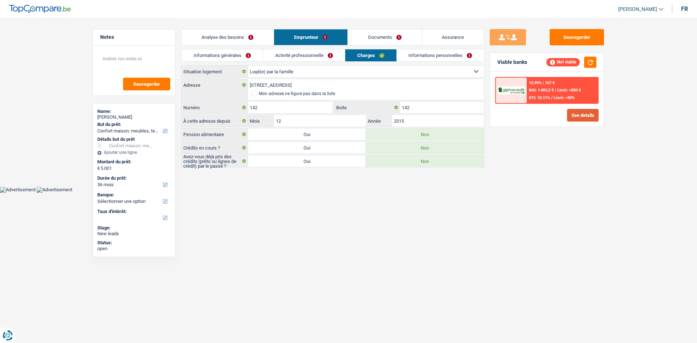
click at [578, 119] on button "See details" at bounding box center [583, 115] width 32 height 13
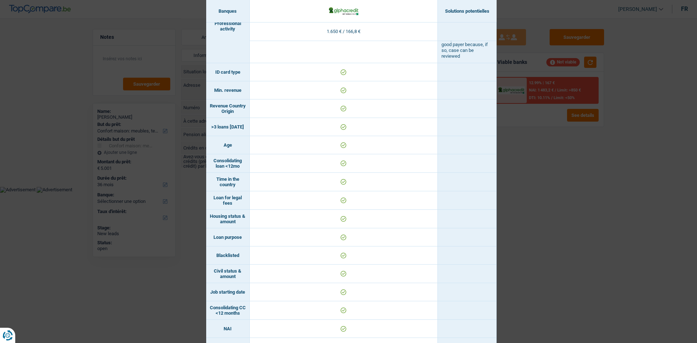
scroll to position [234, 0]
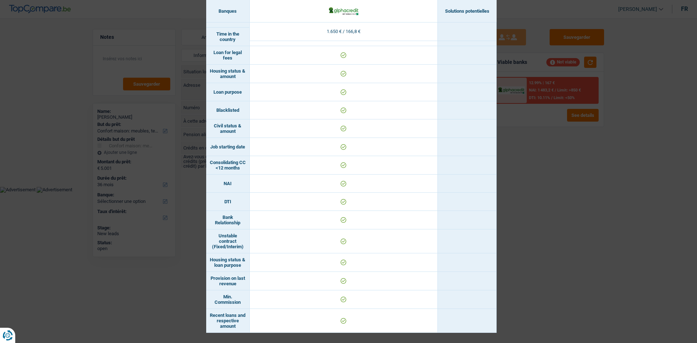
click at [525, 229] on div "Banks conditions × Banques Solutions potentielles Revenus / Charges 1.650 € / 1…" at bounding box center [348, 171] width 697 height 343
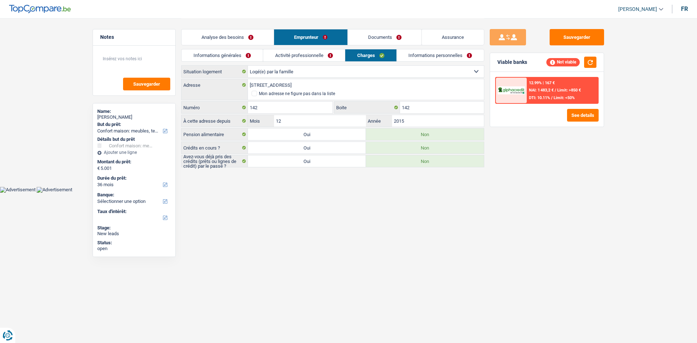
click at [233, 38] on link "Analyse des besoins" at bounding box center [227, 37] width 92 height 16
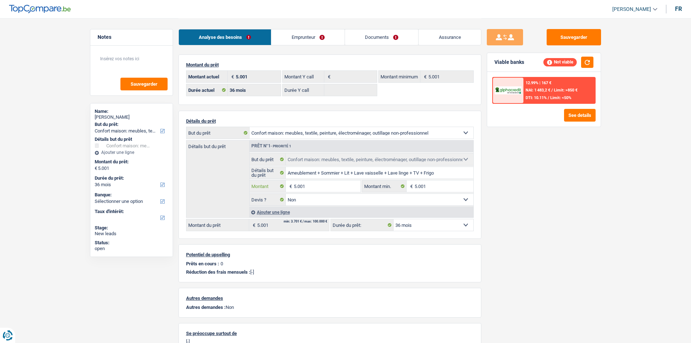
click at [319, 189] on input "5.001" at bounding box center [327, 186] width 66 height 12
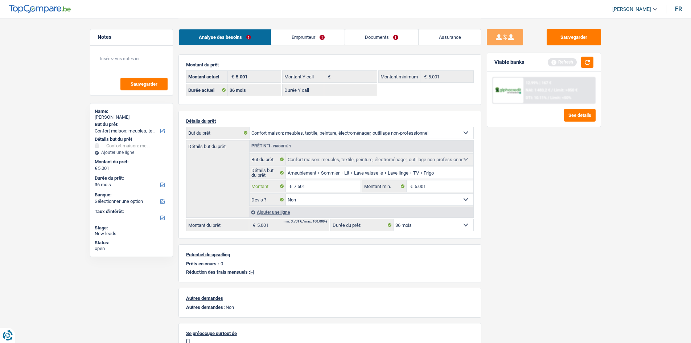
type input "7.501"
select select "48"
type input "7.501"
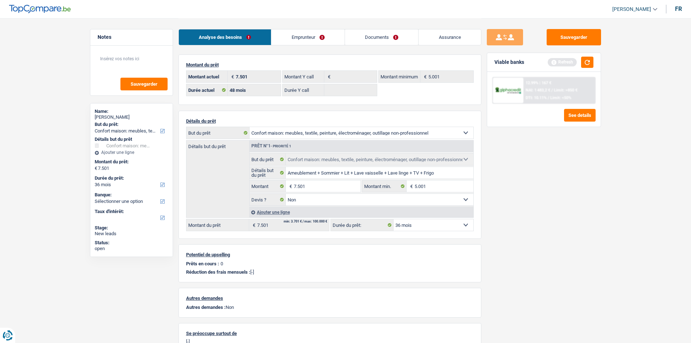
click at [616, 207] on main "Notes Sauvegarder Name: Farissi Karima But du prêt: Confort maison: meubles, te…" at bounding box center [345, 205] width 691 height 410
select select "48"
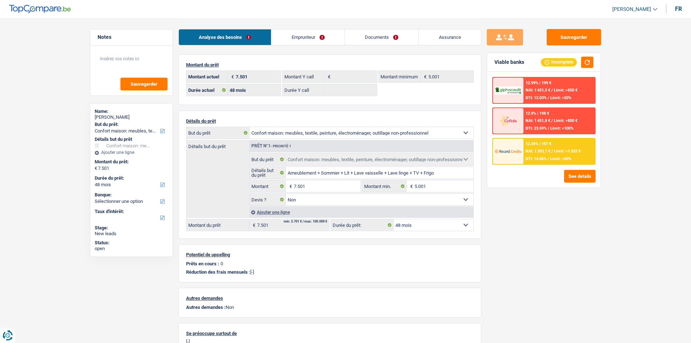
click at [567, 247] on div "Sauvegarder Viable banks Incomplete 12.99% | 199 € NAI: 1 451,5 € / Limit: >850…" at bounding box center [543, 180] width 125 height 302
click at [550, 155] on div "12.49% | 197 € NAI: 1 203,1 € / Limit: >1.033 € DTI: 14.06% / Limit: <60%" at bounding box center [558, 151] width 71 height 25
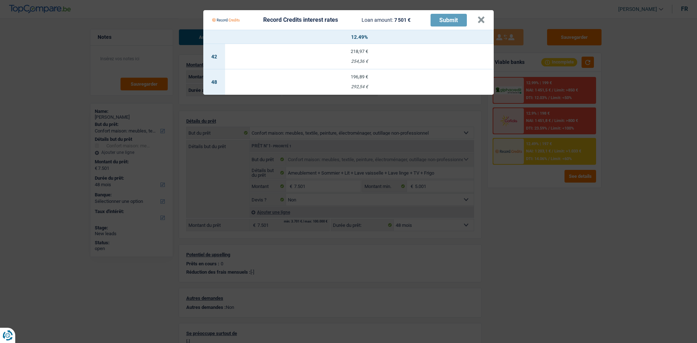
click at [548, 216] on Credits "Record Credits interest rates Loan amount: 7 501 € Submit × 12.49% 42 218,97 € …" at bounding box center [348, 171] width 697 height 343
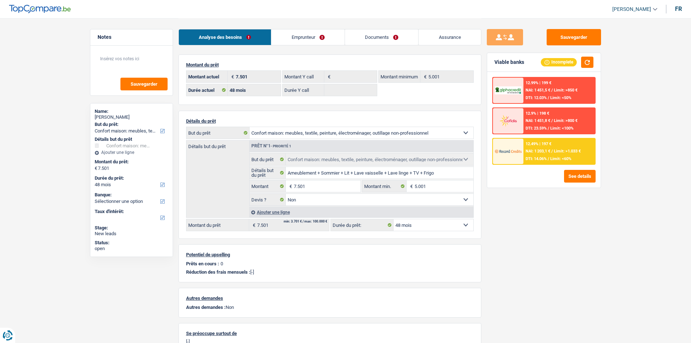
click at [307, 39] on link "Emprunteur" at bounding box center [307, 37] width 73 height 16
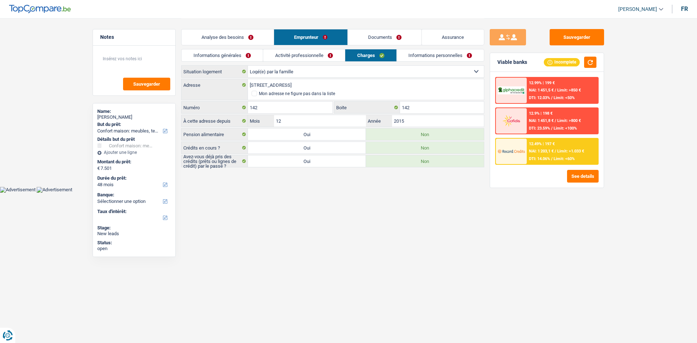
click at [253, 56] on link "Informations générales" at bounding box center [221, 55] width 81 height 12
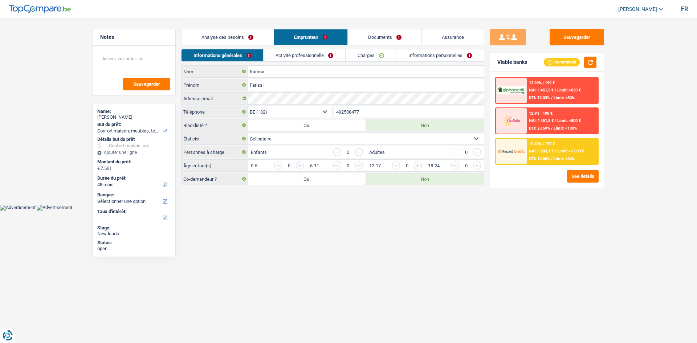
click at [306, 54] on link "Activité professionnelle" at bounding box center [304, 55] width 82 height 12
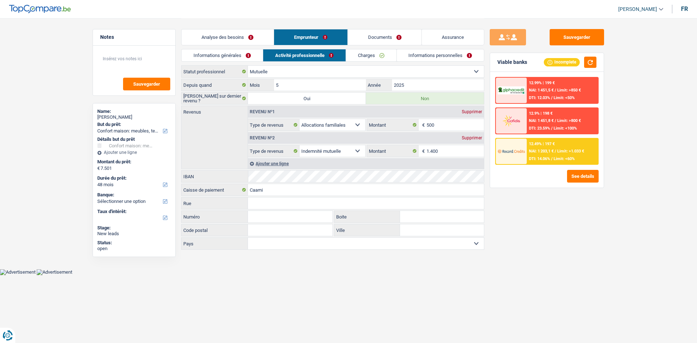
click at [368, 52] on link "Charges" at bounding box center [371, 55] width 50 height 12
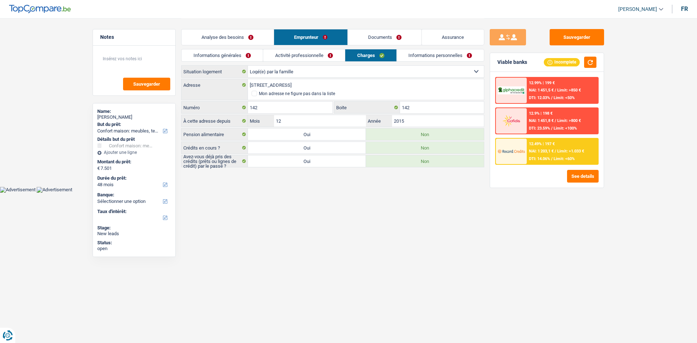
click at [247, 56] on link "Informations générales" at bounding box center [221, 55] width 81 height 12
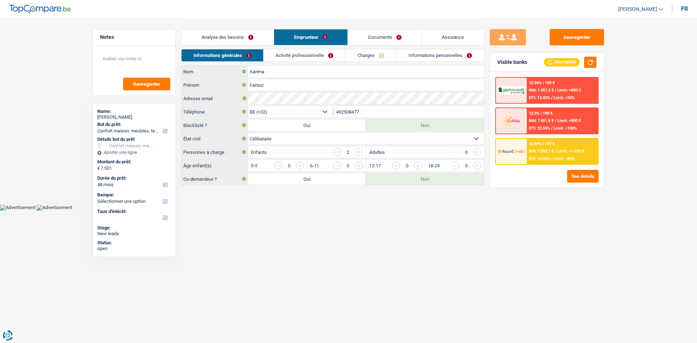
click at [279, 59] on link "Activité professionnelle" at bounding box center [304, 55] width 82 height 12
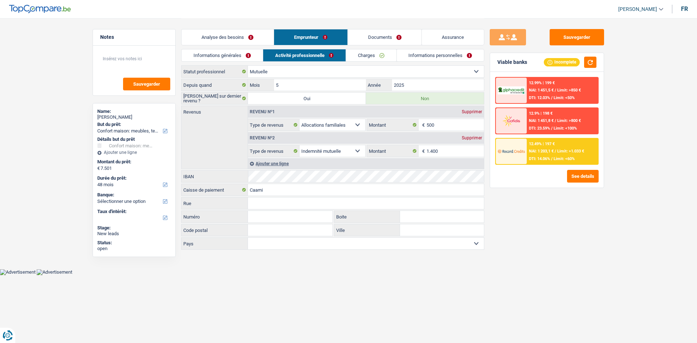
click at [558, 240] on div "Sauvegarder Viable banks Incomplete 12.99% | 199 € NAI: 1 451,5 € / Limit: >850…" at bounding box center [546, 180] width 125 height 302
click at [367, 53] on link "Charges" at bounding box center [371, 55] width 50 height 12
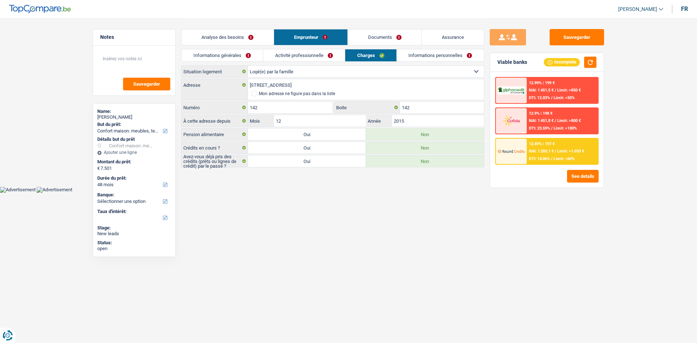
click at [425, 58] on link "Informations personnelles" at bounding box center [439, 55] width 87 height 12
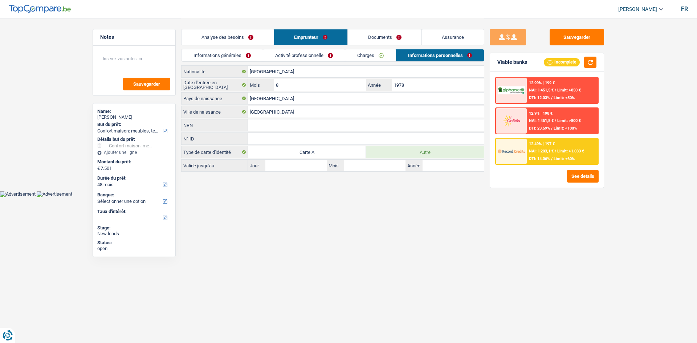
click at [257, 34] on link "Analyse des besoins" at bounding box center [227, 37] width 92 height 16
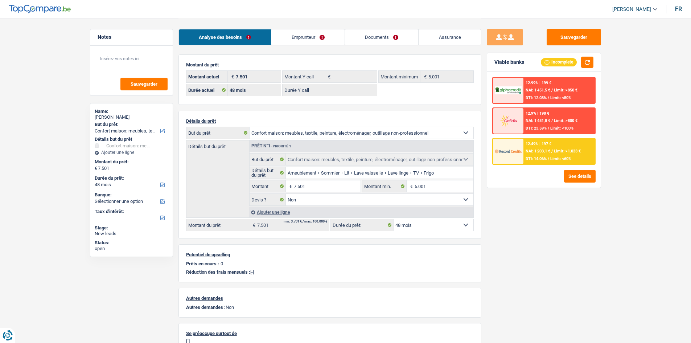
click at [331, 35] on link "Emprunteur" at bounding box center [307, 37] width 73 height 16
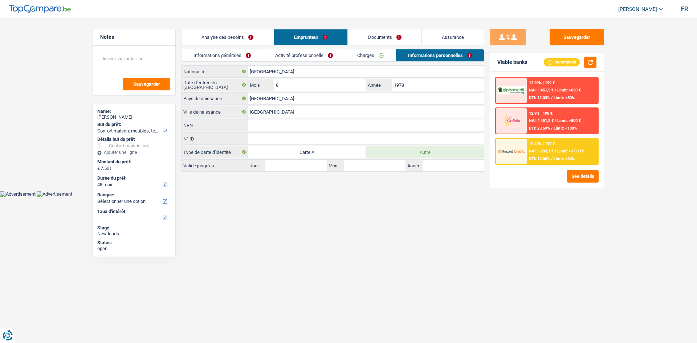
click at [472, 32] on link "Assurance" at bounding box center [453, 37] width 62 height 16
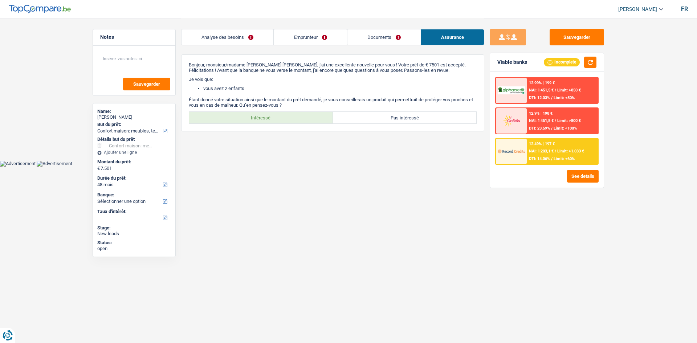
click at [392, 37] on link "Documents" at bounding box center [383, 37] width 73 height 16
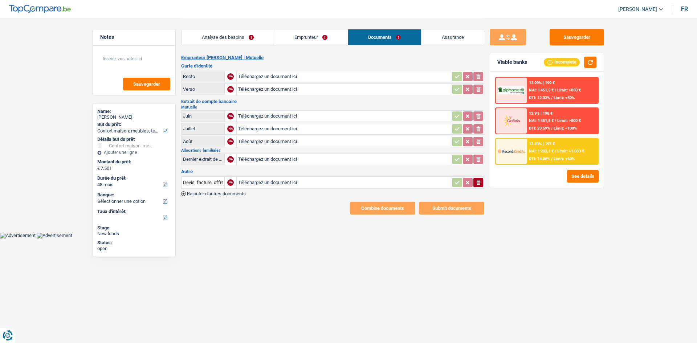
click at [336, 36] on link "Emprunteur" at bounding box center [310, 37] width 73 height 16
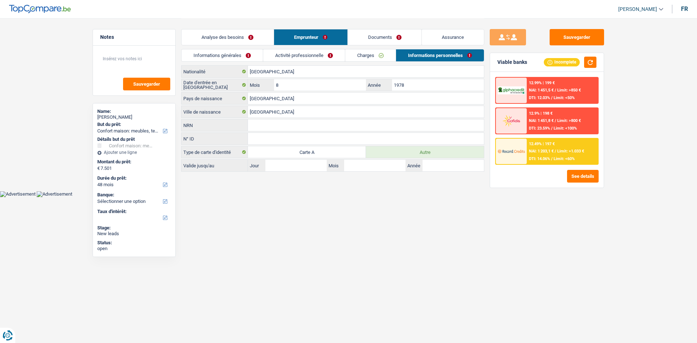
click at [383, 53] on link "Charges" at bounding box center [370, 55] width 50 height 12
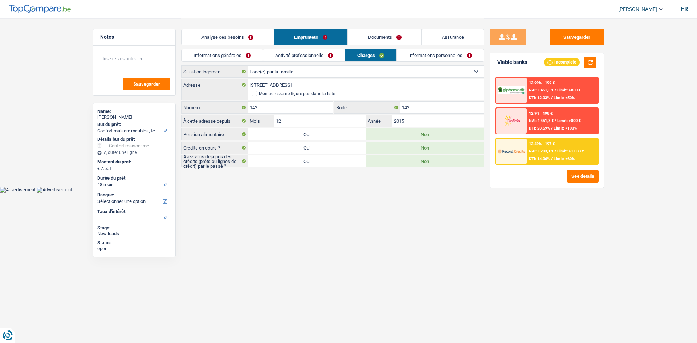
click at [59, 74] on main "Notes Sauvegarder Name: Farissi Karima But du prêt: Confort maison: meubles, te…" at bounding box center [348, 93] width 697 height 186
click at [246, 57] on link "Informations générales" at bounding box center [221, 55] width 81 height 12
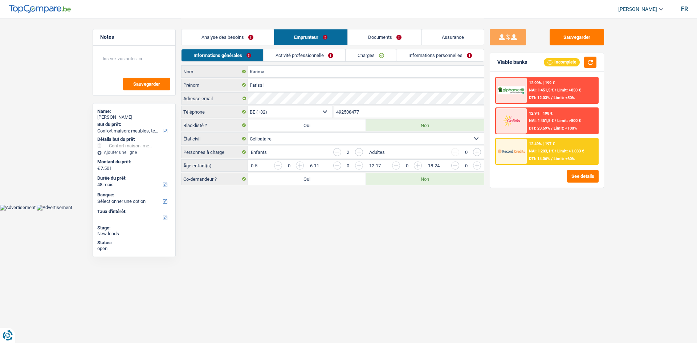
click at [248, 41] on link "Analyse des besoins" at bounding box center [227, 37] width 92 height 16
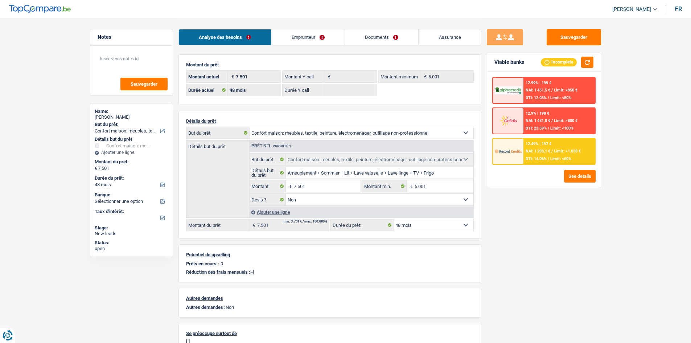
click at [293, 36] on link "Emprunteur" at bounding box center [307, 37] width 73 height 16
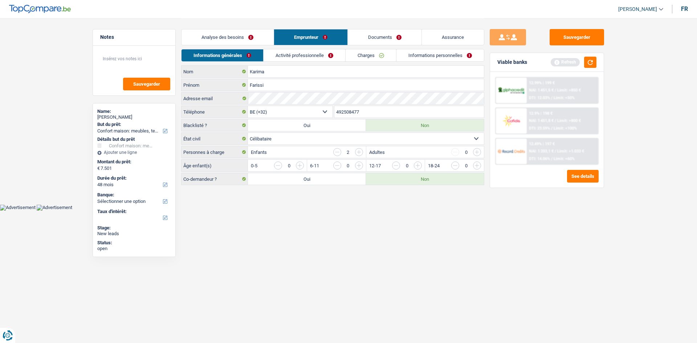
click at [471, 210] on html "Vous avez le contrôle de vos données Nous utilisons des cookies, tout comme nos…" at bounding box center [348, 105] width 697 height 210
click at [589, 63] on button "button" at bounding box center [590, 62] width 12 height 11
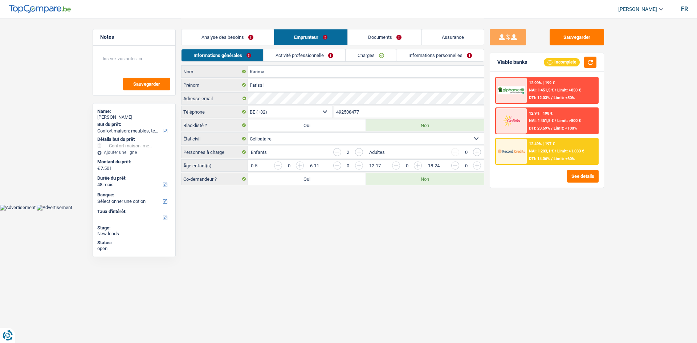
click at [541, 257] on div "Sauvegarder Viable banks Incomplete 12.99% | 199 € NAI: 1 451,5 € / Limit: >850…" at bounding box center [546, 180] width 125 height 302
click at [418, 165] on input "button" at bounding box center [565, 167] width 302 height 12
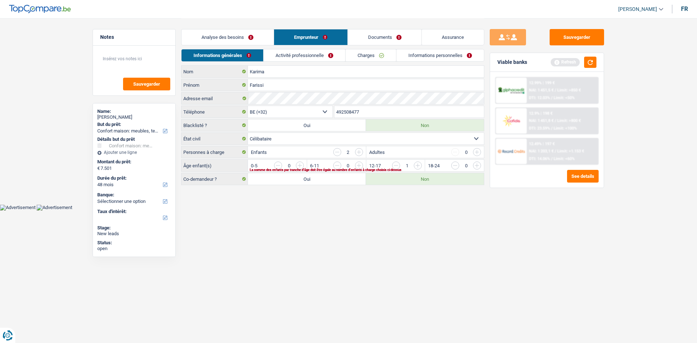
click at [418, 165] on input "button" at bounding box center [565, 167] width 302 height 12
click at [590, 63] on button "button" at bounding box center [590, 62] width 12 height 11
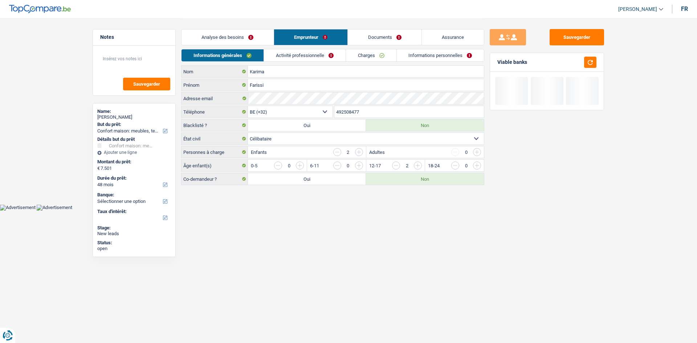
click at [332, 54] on link "Activité professionnelle" at bounding box center [305, 55] width 82 height 12
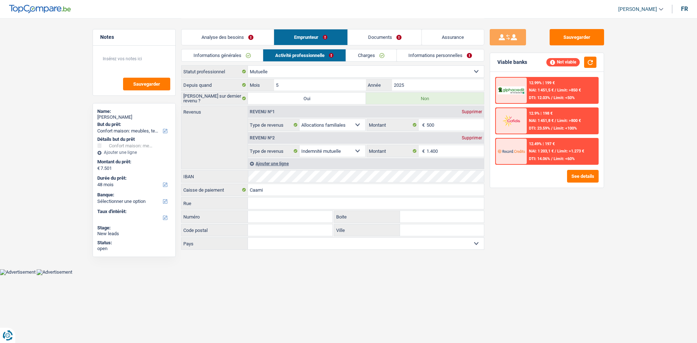
click at [368, 53] on link "Charges" at bounding box center [371, 55] width 50 height 12
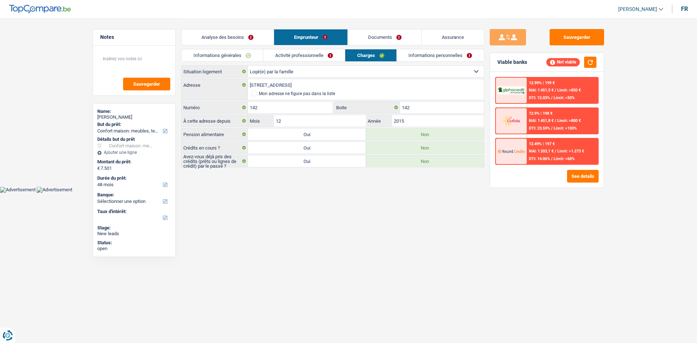
click at [426, 53] on link "Informations personnelles" at bounding box center [439, 55] width 87 height 12
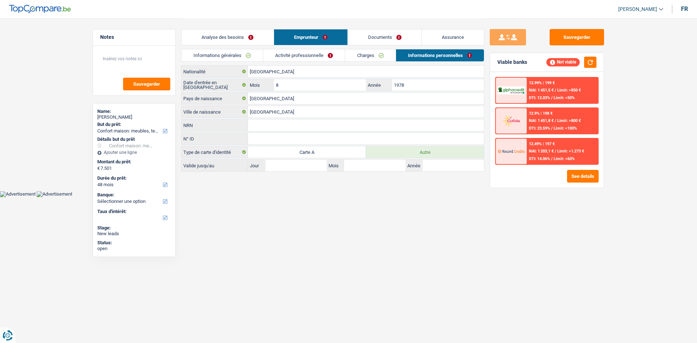
click at [241, 52] on link "Informations générales" at bounding box center [221, 55] width 81 height 12
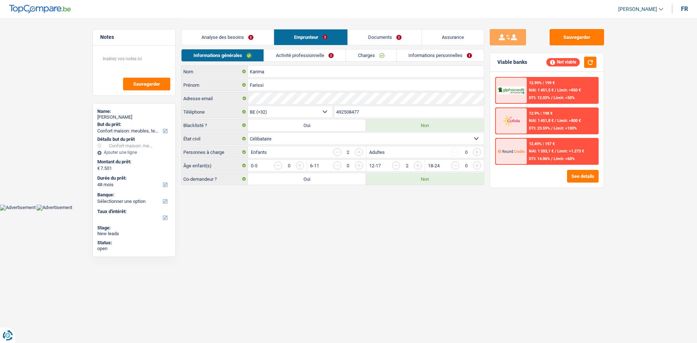
click at [245, 38] on link "Analyse des besoins" at bounding box center [227, 37] width 92 height 16
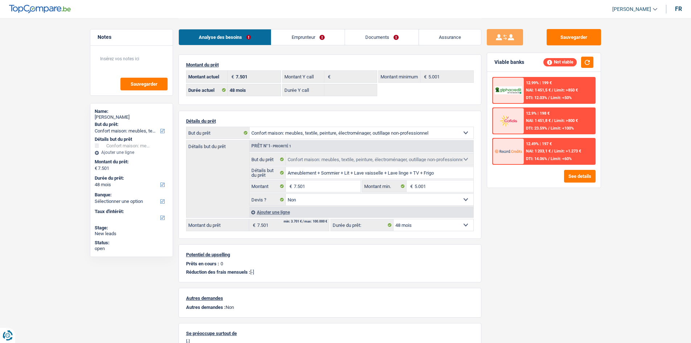
click at [548, 218] on div "Sauvegarder Viable banks Not viable 12.99% | 199 € NAI: 1 451,5 € / Limit: >850…" at bounding box center [543, 180] width 125 height 302
click at [584, 175] on button "See details" at bounding box center [580, 176] width 32 height 13
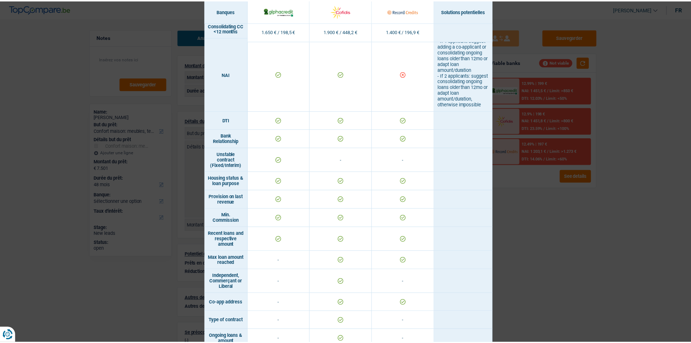
scroll to position [357, 0]
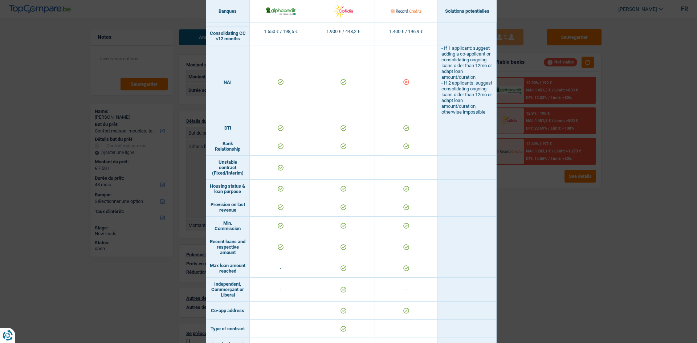
click at [512, 180] on div "Banks conditions × Banques Solutions potentielles Revenus / Charges 1.650 € / 1…" at bounding box center [348, 171] width 697 height 343
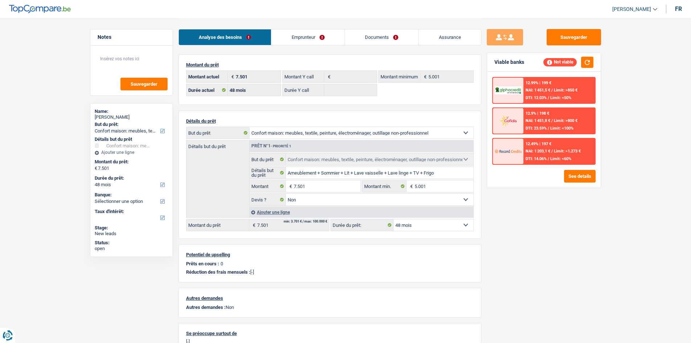
click at [296, 38] on link "Emprunteur" at bounding box center [307, 37] width 73 height 16
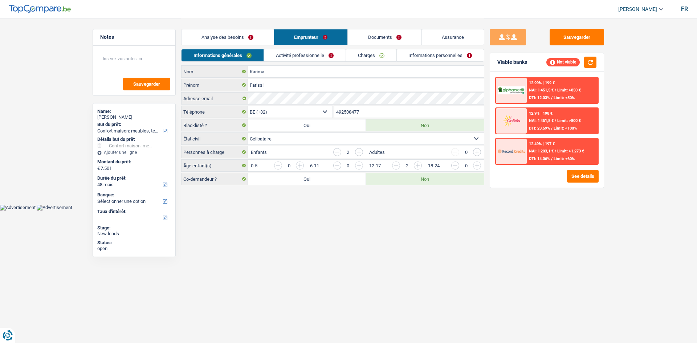
click at [338, 151] on input "button" at bounding box center [337, 152] width 8 height 8
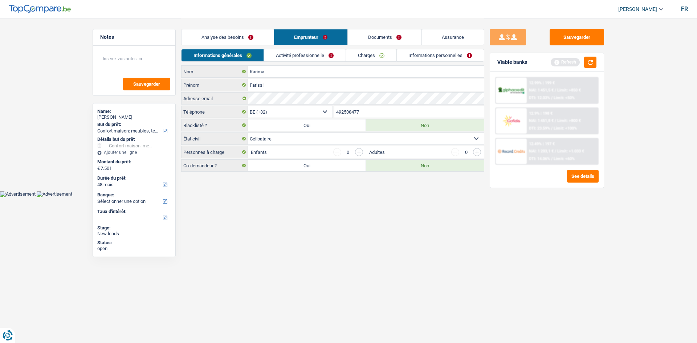
click at [597, 218] on div "Sauvegarder Viable banks Refresh 12.99% | 199 € NAI: 1 451,5 € / Limit: >850 € …" at bounding box center [546, 180] width 125 height 302
click at [593, 59] on button "button" at bounding box center [590, 62] width 12 height 11
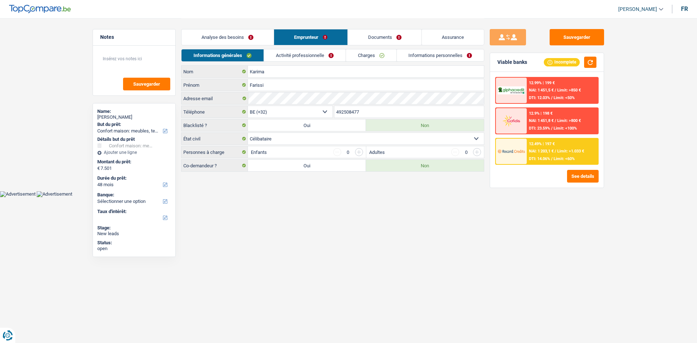
click at [634, 112] on main "Notes Sauvegarder Name: Farissi Karima But du prêt: Confort maison: meubles, te…" at bounding box center [348, 95] width 697 height 191
click at [588, 34] on button "Sauvegarder" at bounding box center [576, 37] width 54 height 16
click at [314, 58] on link "Activité professionnelle" at bounding box center [305, 55] width 82 height 12
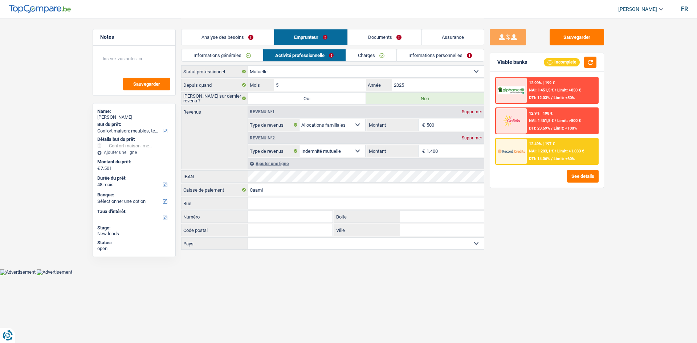
click at [372, 54] on link "Charges" at bounding box center [371, 55] width 50 height 12
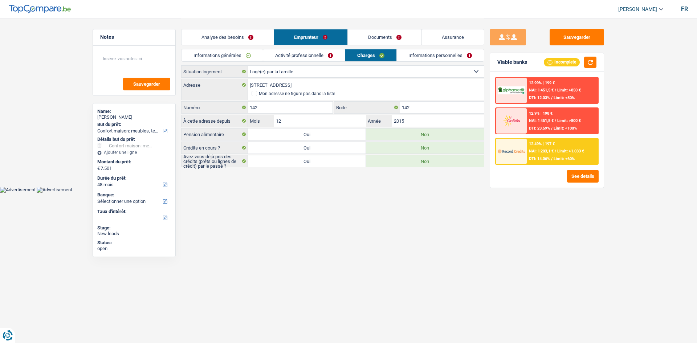
click at [435, 54] on link "Informations personnelles" at bounding box center [439, 55] width 87 height 12
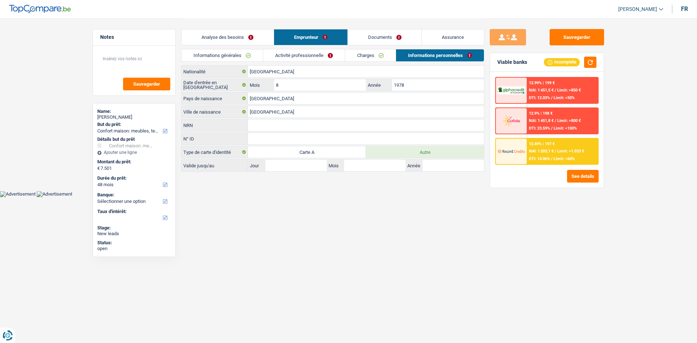
click at [223, 54] on link "Informations générales" at bounding box center [221, 55] width 81 height 12
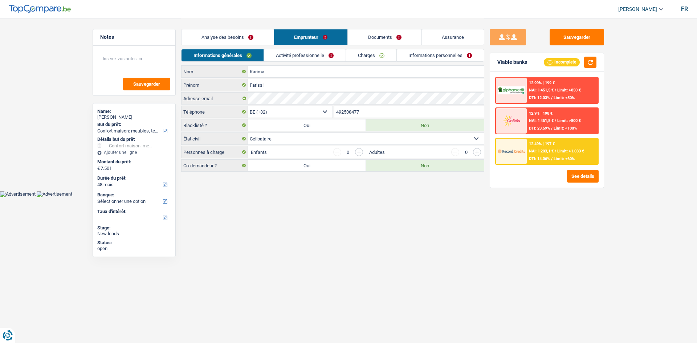
click at [358, 154] on input "button" at bounding box center [359, 152] width 8 height 8
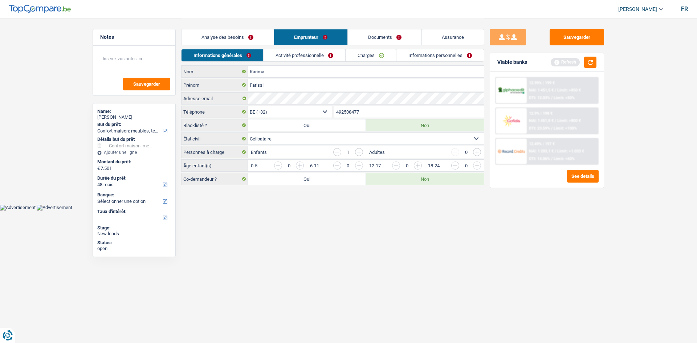
click at [358, 154] on input "button" at bounding box center [359, 152] width 8 height 8
click at [592, 61] on button "button" at bounding box center [590, 62] width 12 height 11
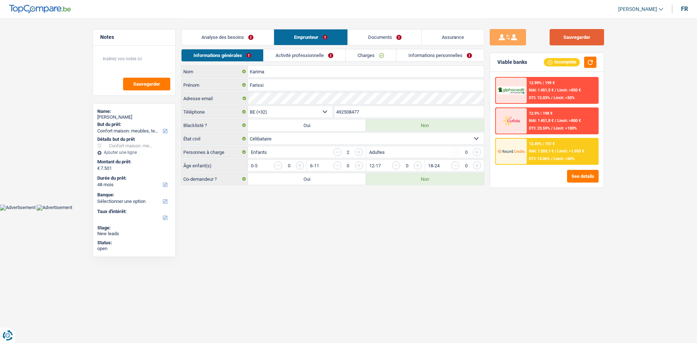
click at [583, 34] on button "Sauvegarder" at bounding box center [576, 37] width 54 height 16
click at [338, 52] on link "Activité professionnelle" at bounding box center [304, 55] width 82 height 12
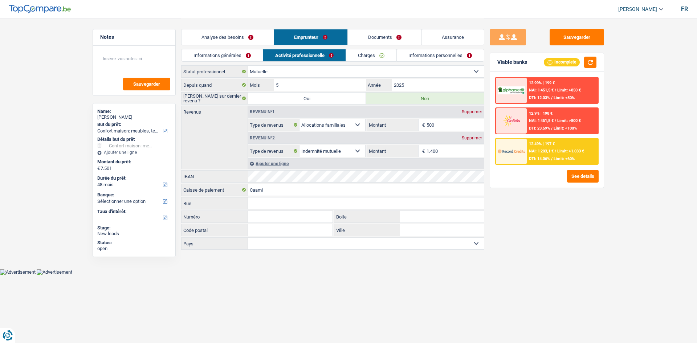
click at [379, 57] on link "Charges" at bounding box center [371, 55] width 50 height 12
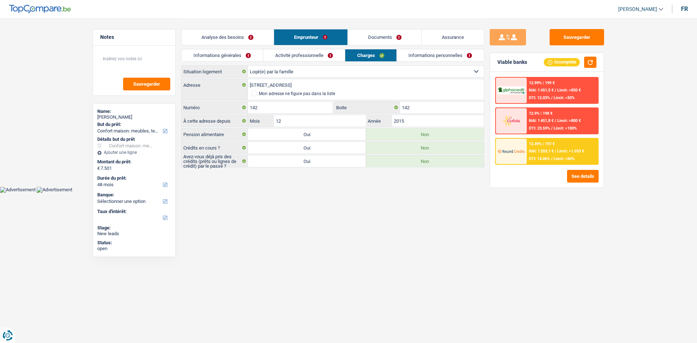
click at [408, 57] on link "Informations personnelles" at bounding box center [439, 55] width 87 height 12
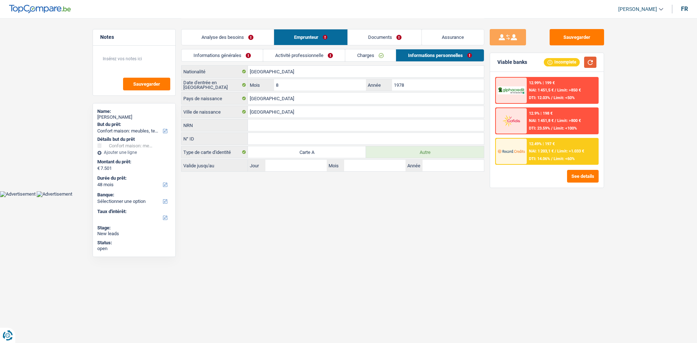
click at [591, 63] on button "button" at bounding box center [590, 62] width 12 height 11
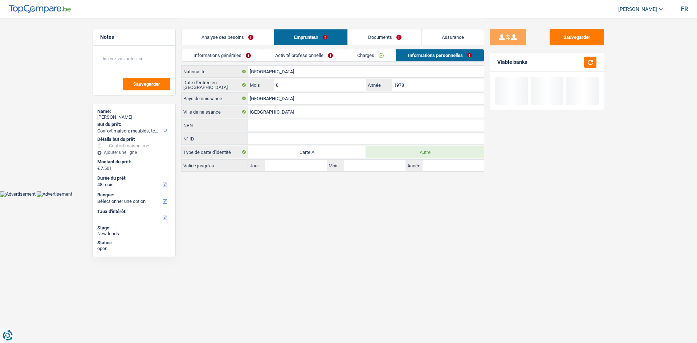
click at [316, 197] on html "Vous avez le contrôle de vos données Nous utilisons des cookies, tout comme nos…" at bounding box center [348, 98] width 697 height 197
click at [58, 106] on main "Notes Sauvegarder Name: Farissi Karima But du prêt: Confort maison: meubles, te…" at bounding box center [348, 95] width 697 height 191
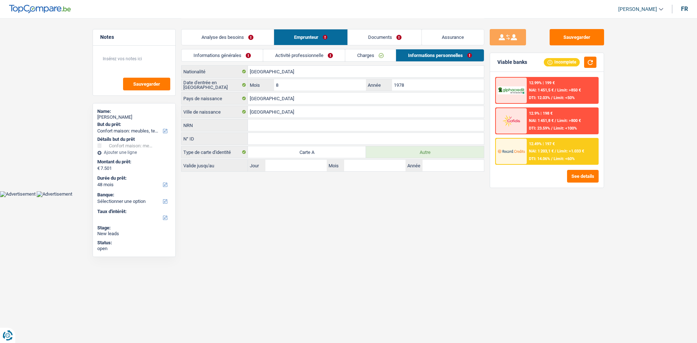
click at [374, 54] on link "Charges" at bounding box center [370, 55] width 50 height 12
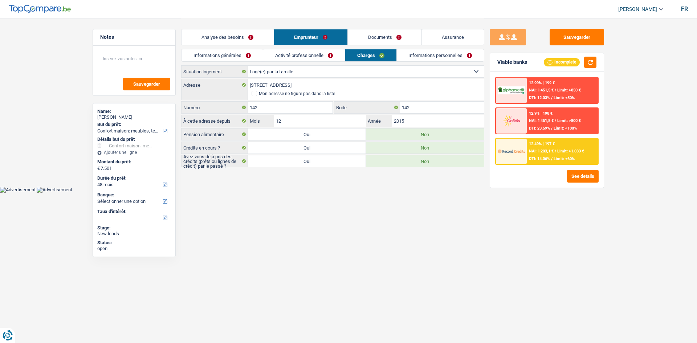
click at [327, 51] on link "Activité professionnelle" at bounding box center [304, 55] width 82 height 12
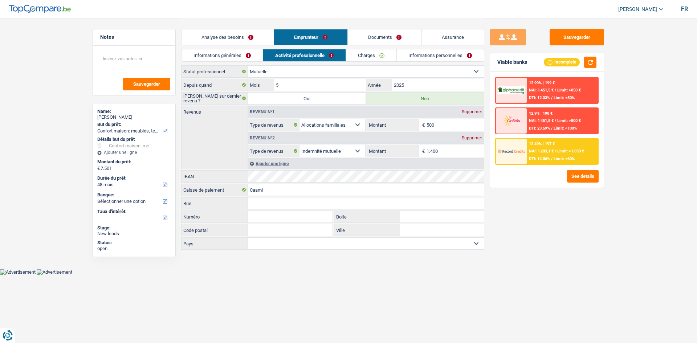
click at [231, 53] on link "Informations générales" at bounding box center [221, 55] width 81 height 12
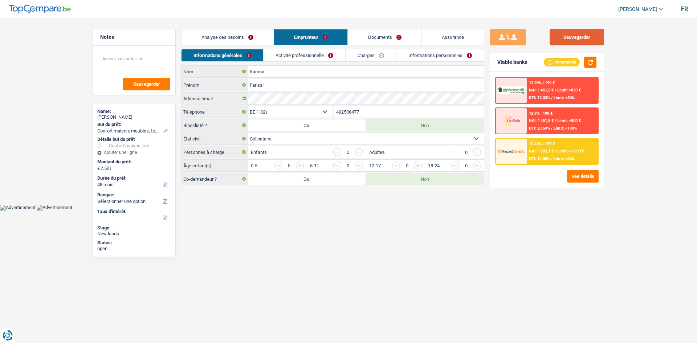
click at [571, 32] on button "Sauvegarder" at bounding box center [576, 37] width 54 height 16
click at [250, 38] on link "Analyse des besoins" at bounding box center [227, 37] width 92 height 16
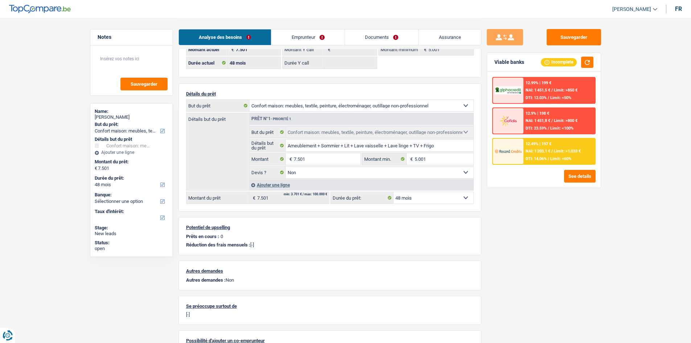
scroll to position [0, 0]
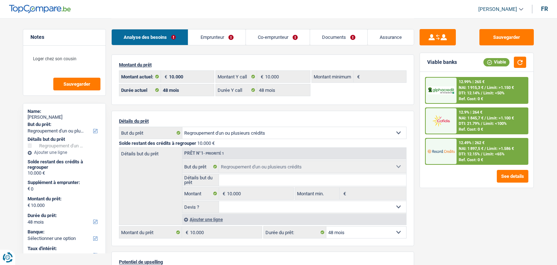
select select "refinancing"
select select "48"
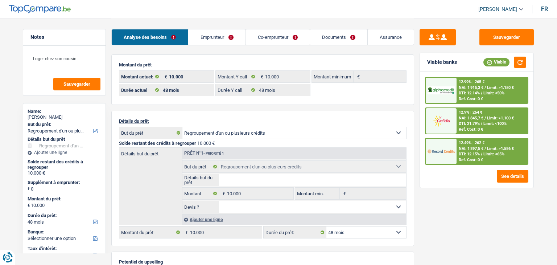
select select "refinancing"
select select "48"
select select "worker"
select select "netSalary"
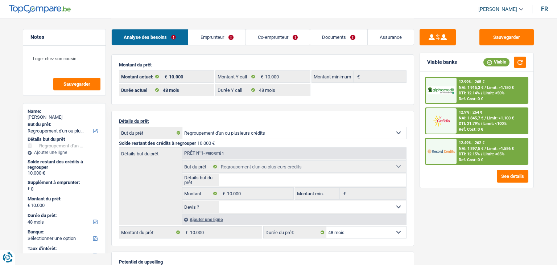
select select "familyAllowances"
select select "BE"
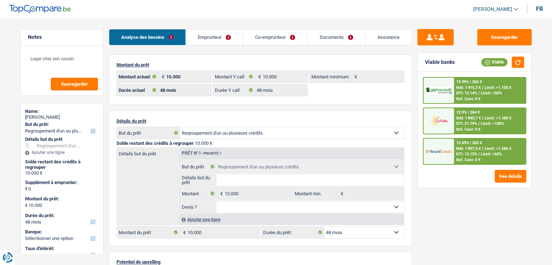
click at [212, 32] on link "Emprunteur" at bounding box center [214, 37] width 57 height 16
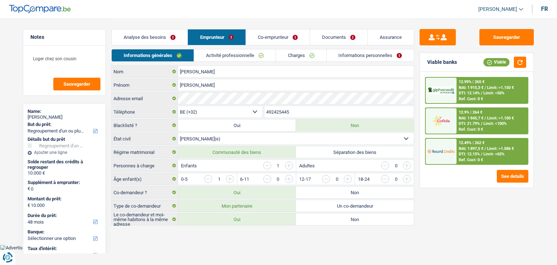
click at [216, 52] on link "Activité professionnelle" at bounding box center [235, 55] width 82 height 12
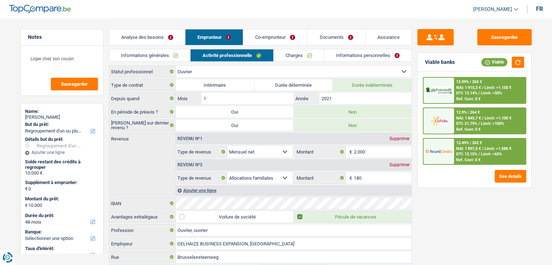
click at [177, 38] on link "Analyse des besoins" at bounding box center [147, 37] width 76 height 16
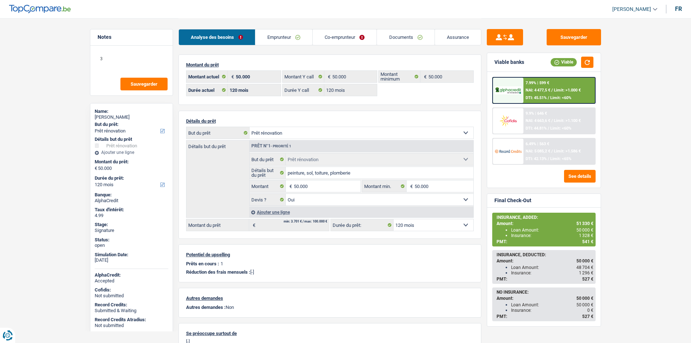
select select "renovation"
select select "120"
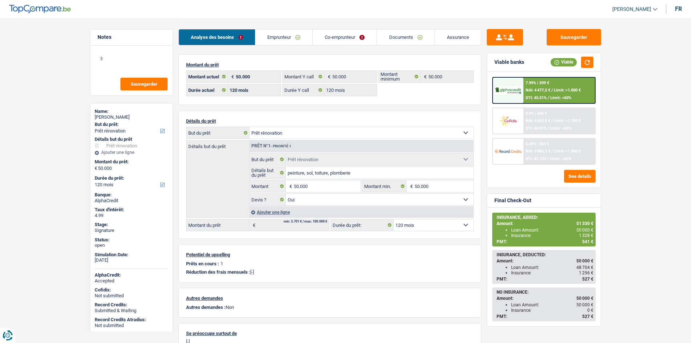
select select "renovation"
select select "yes"
select select "120"
select select "352"
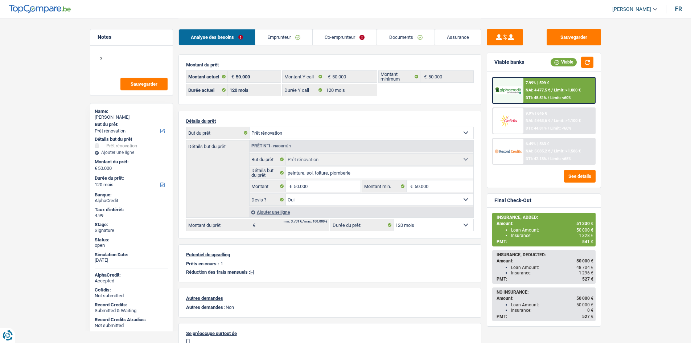
select select "cohabitation"
click at [284, 28] on div "Analyse des besoins Emprunteur Co-emprunteur Documents Assurance" at bounding box center [329, 33] width 303 height 31
click at [286, 36] on link "Emprunteur" at bounding box center [283, 37] width 57 height 16
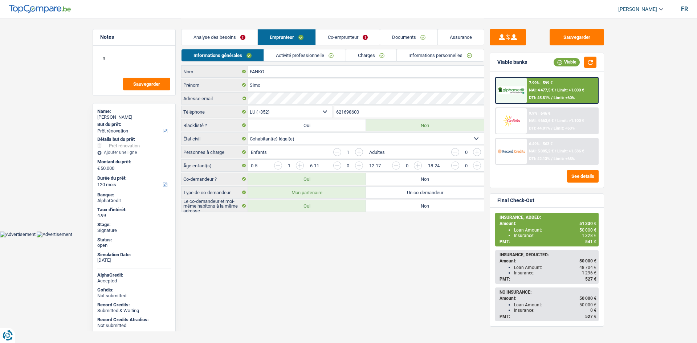
click at [356, 110] on input "621698600" at bounding box center [409, 112] width 150 height 12
